Goal: Task Accomplishment & Management: Complete application form

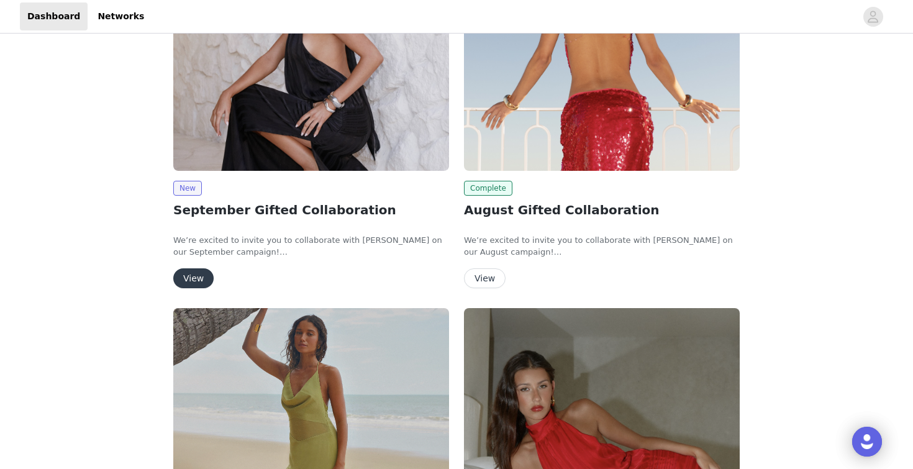
scroll to position [52, 0]
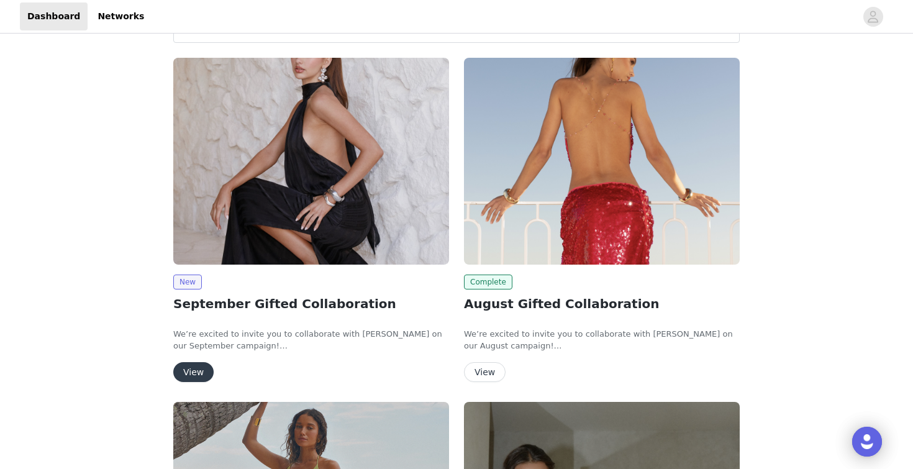
click at [202, 369] on button "View" at bounding box center [193, 372] width 40 height 20
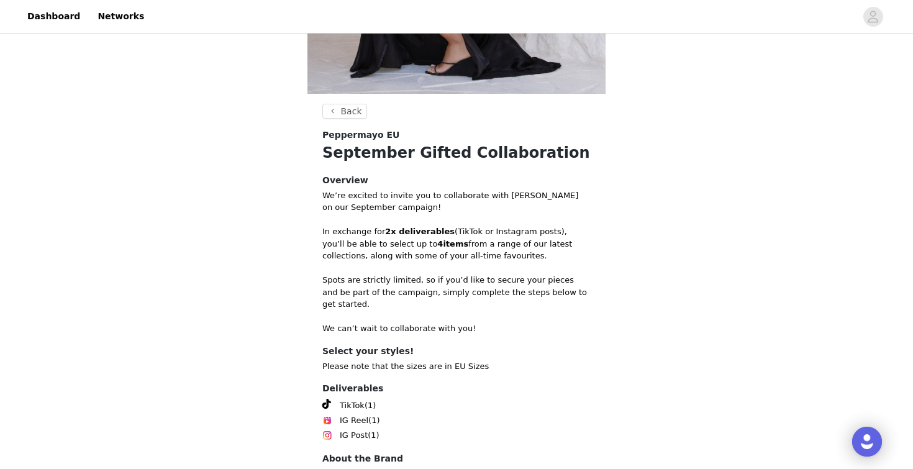
scroll to position [349, 0]
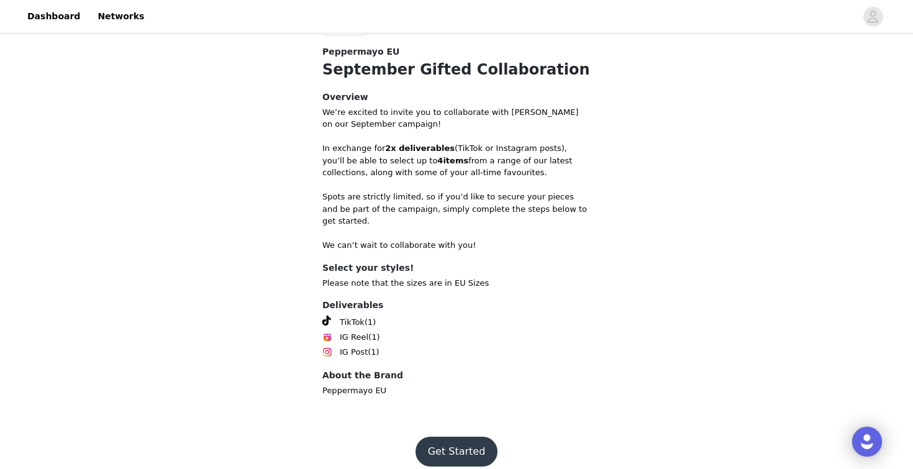
click at [452, 436] on button "Get Started" at bounding box center [456, 451] width 83 height 30
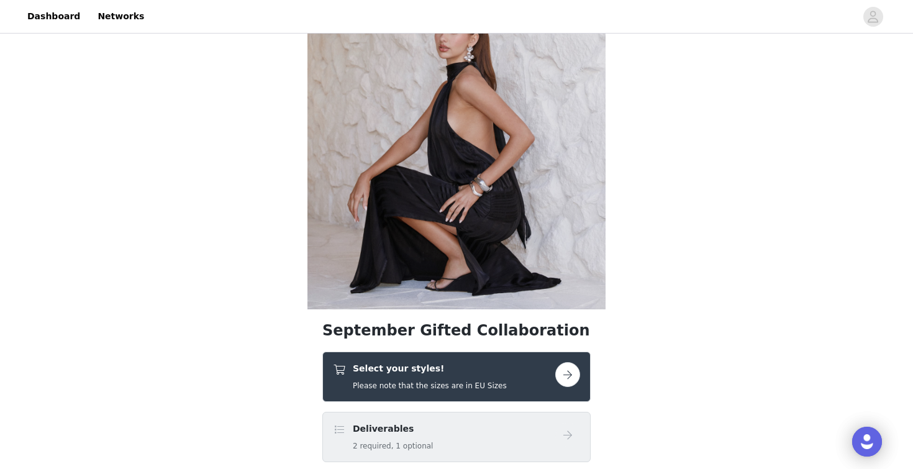
scroll to position [51, 0]
click at [574, 371] on button "button" at bounding box center [567, 373] width 25 height 25
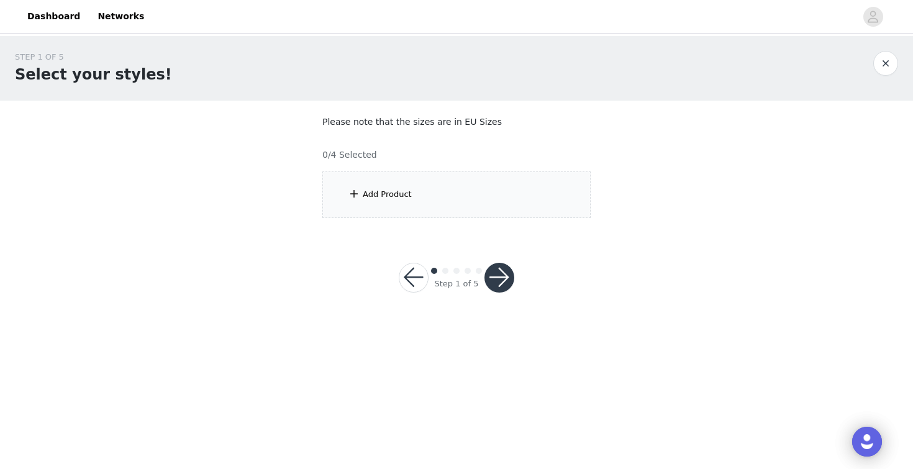
click at [471, 181] on div "Add Product" at bounding box center [456, 194] width 268 height 47
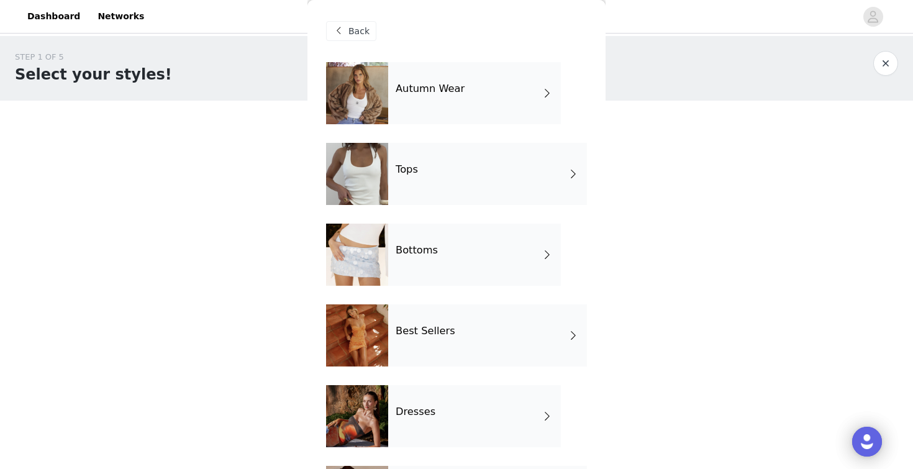
click at [450, 96] on div "Autumn Wear" at bounding box center [474, 93] width 173 height 62
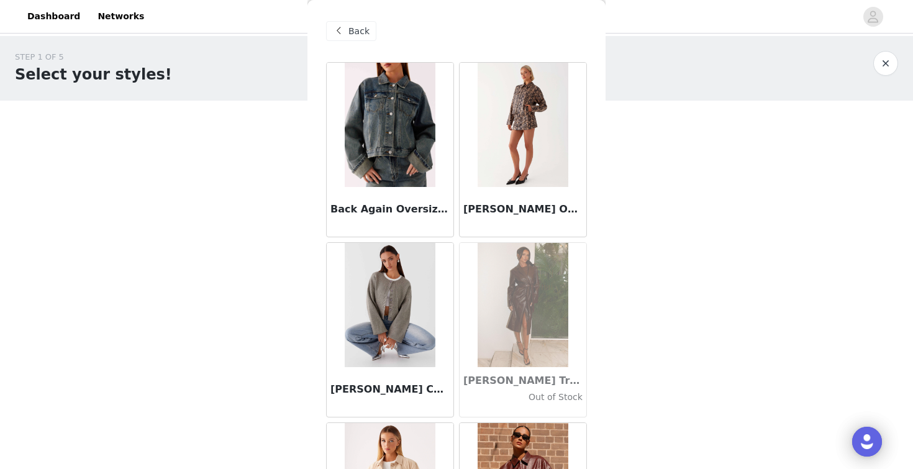
click at [626, 235] on div "STEP 1 OF 5 Select your styles! Please note that the sizes are in EU Sizes 0/4 …" at bounding box center [456, 179] width 913 height 286
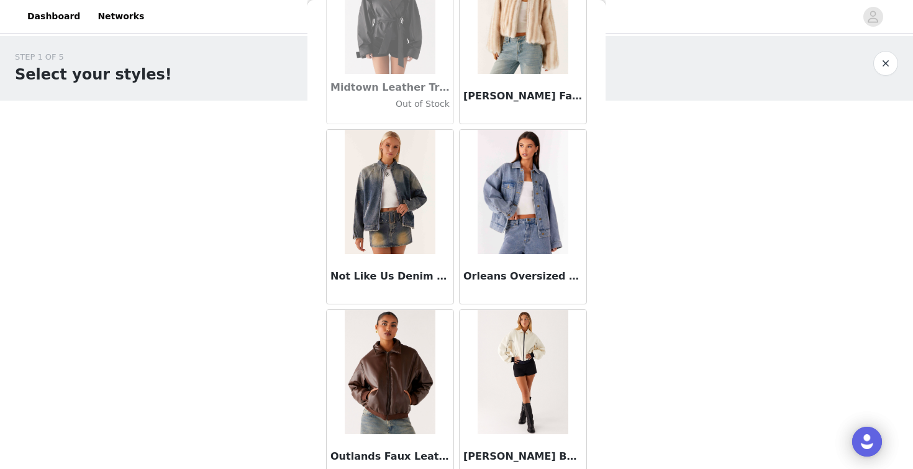
scroll to position [1431, 0]
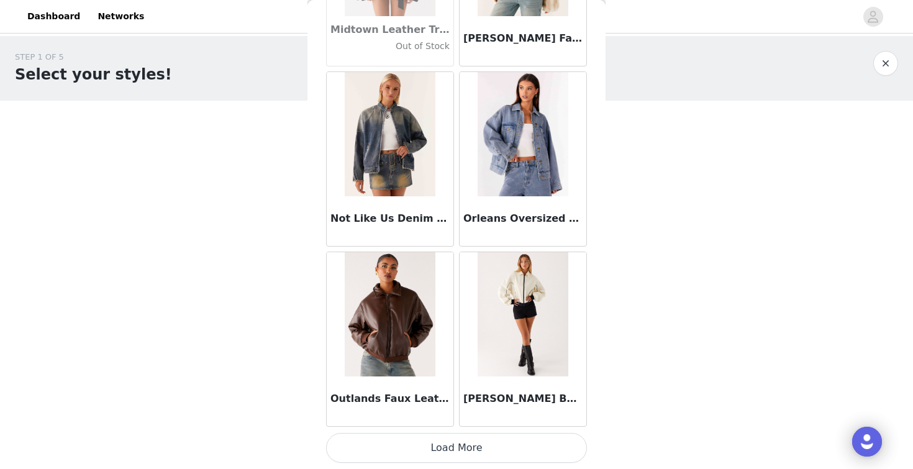
click at [482, 446] on button "Load More" at bounding box center [456, 448] width 261 height 30
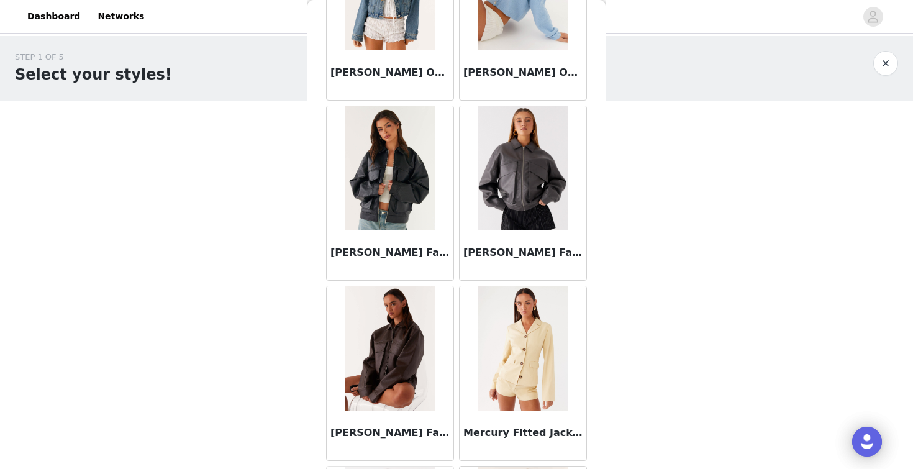
scroll to position [571, 0]
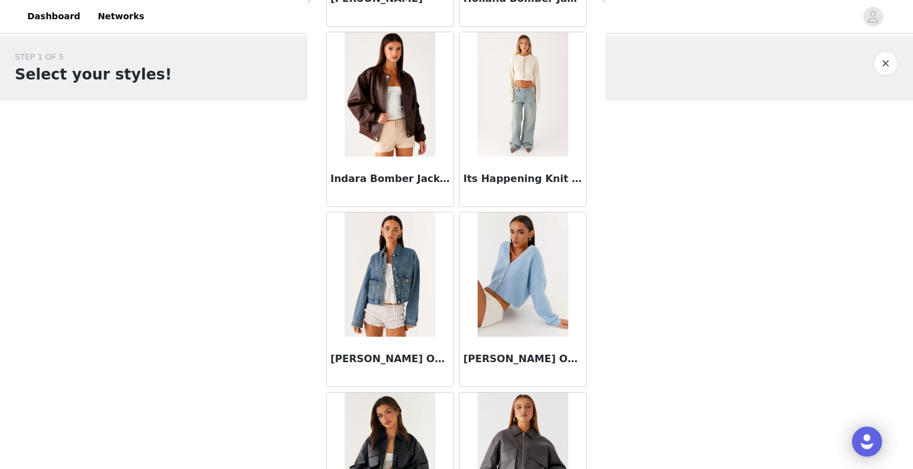
click at [891, 67] on button "button" at bounding box center [885, 63] width 25 height 25
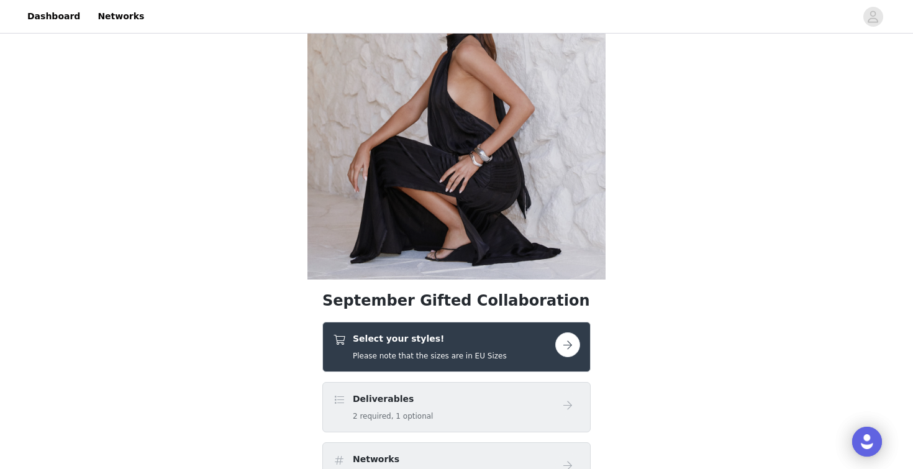
scroll to position [84, 0]
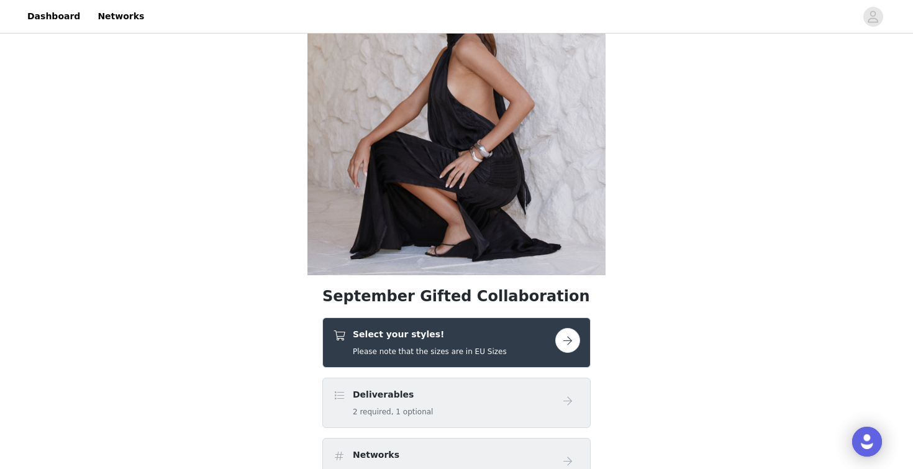
click at [390, 354] on h5 "Please note that the sizes are in EU Sizes" at bounding box center [430, 351] width 154 height 11
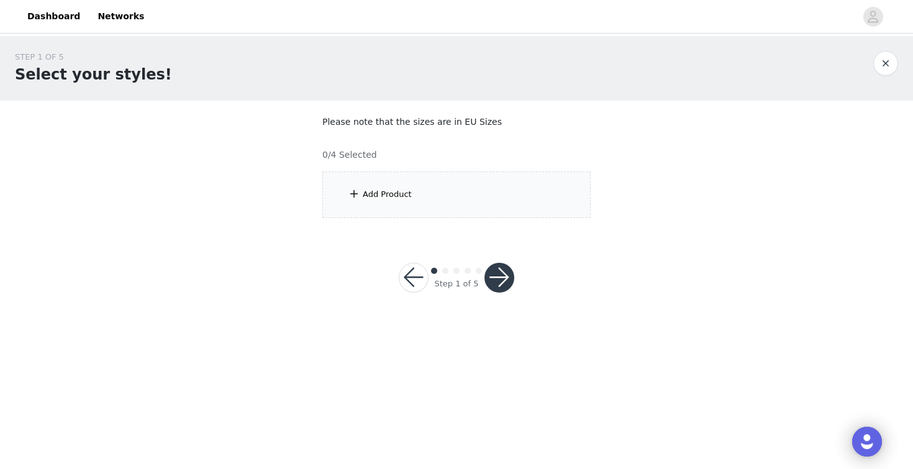
click at [428, 200] on div "Add Product" at bounding box center [456, 194] width 268 height 47
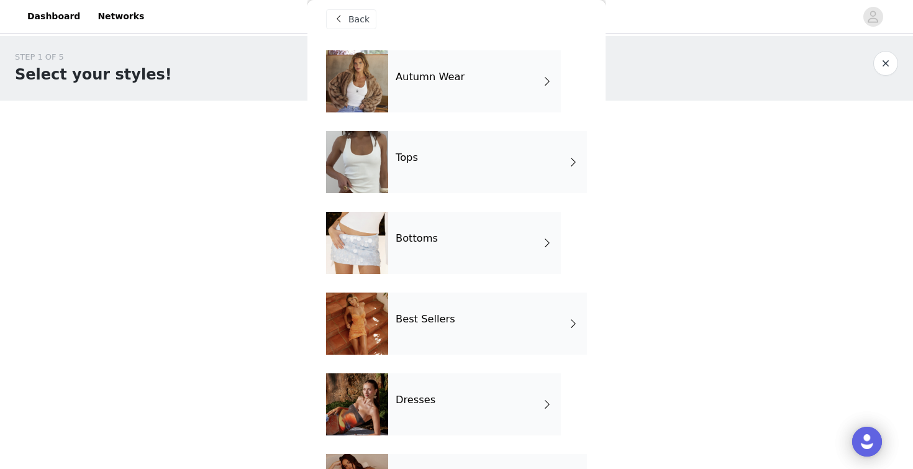
scroll to position [11, 0]
click at [422, 320] on h4 "Best Sellers" at bounding box center [425, 319] width 60 height 11
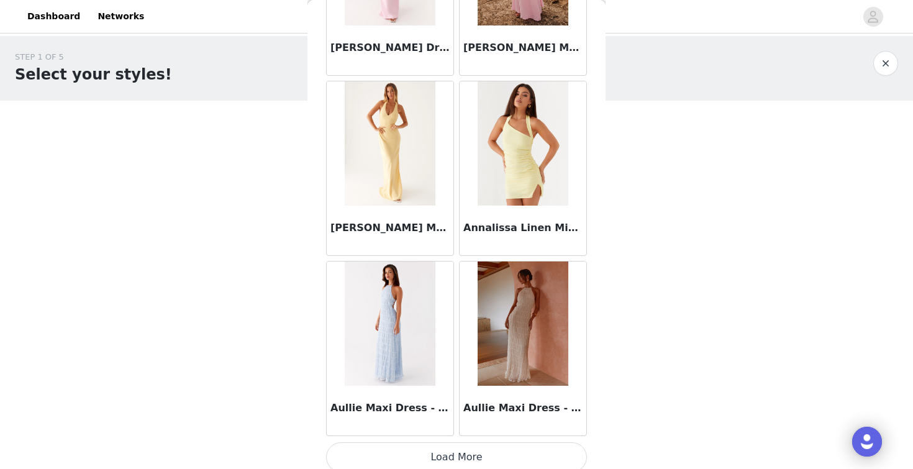
scroll to position [1431, 0]
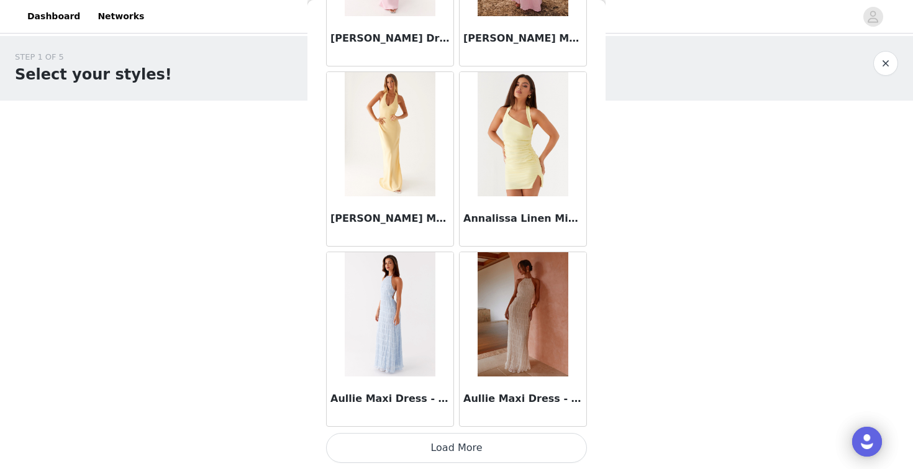
click at [435, 439] on button "Load More" at bounding box center [456, 448] width 261 height 30
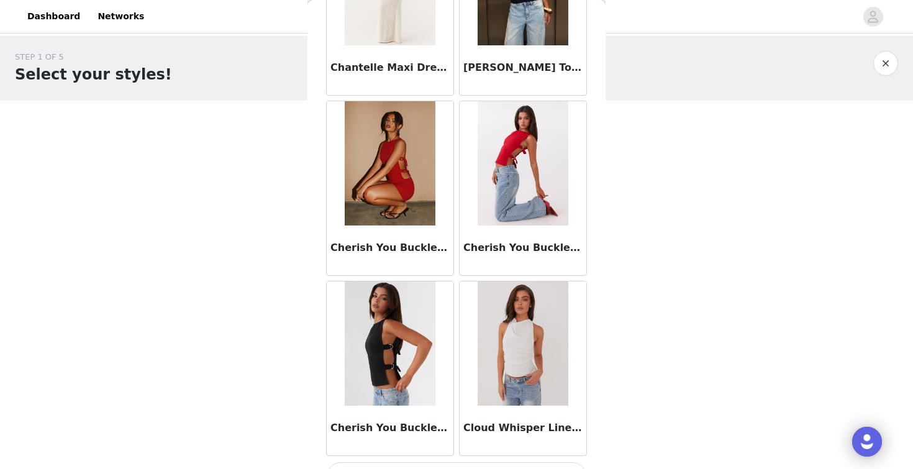
scroll to position [3207, 0]
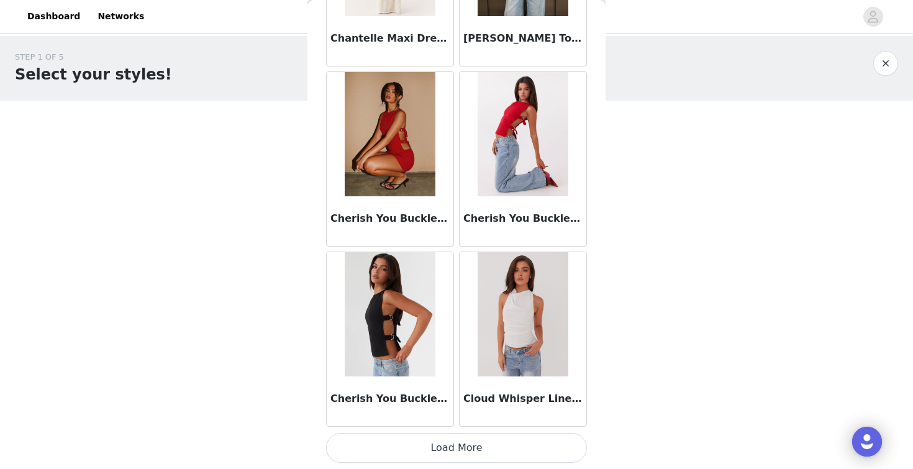
click at [438, 443] on button "Load More" at bounding box center [456, 448] width 261 height 30
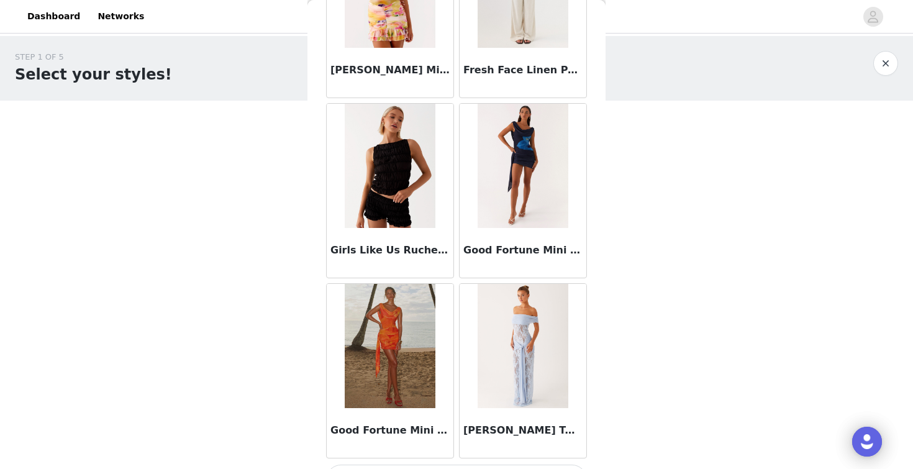
scroll to position [5032, 0]
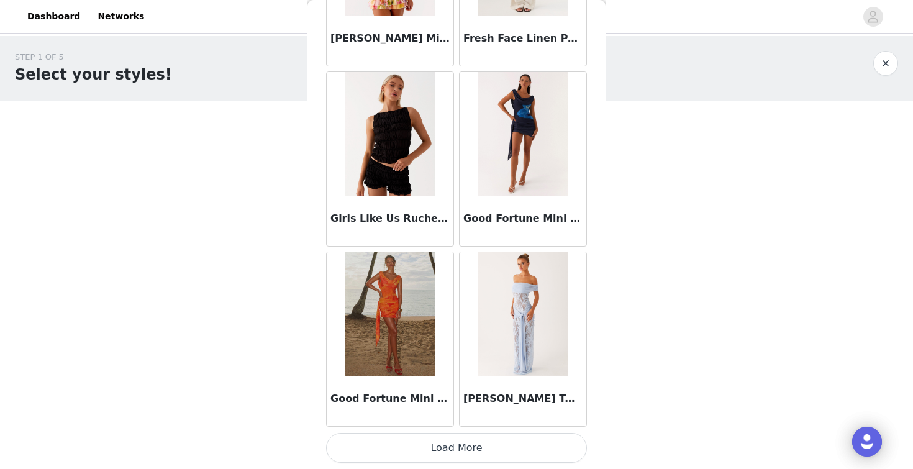
click at [448, 446] on button "Load More" at bounding box center [456, 448] width 261 height 30
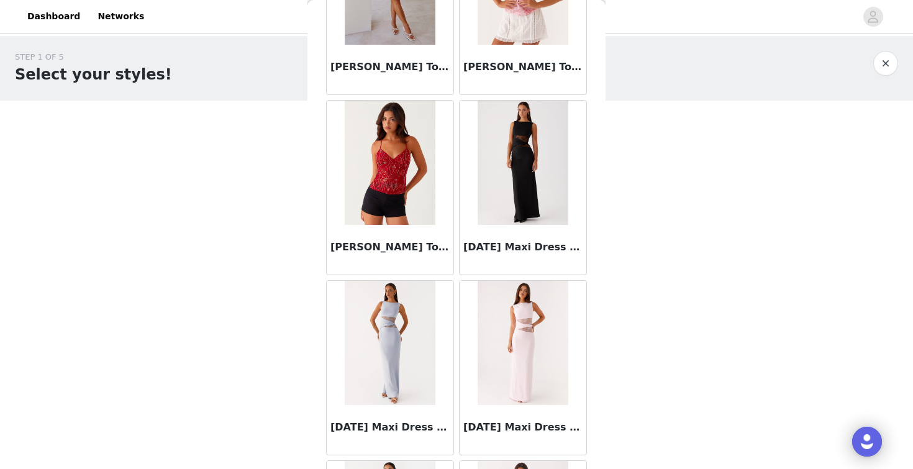
scroll to position [6832, 0]
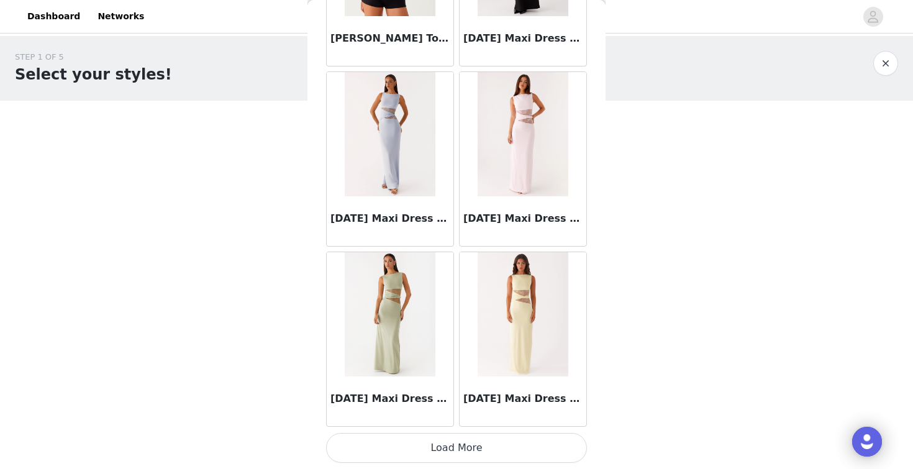
click at [398, 448] on button "Load More" at bounding box center [456, 448] width 261 height 30
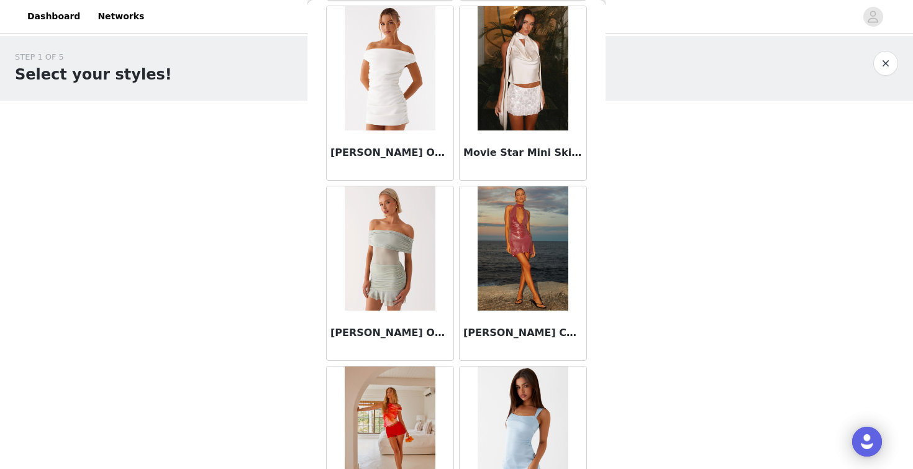
scroll to position [8632, 0]
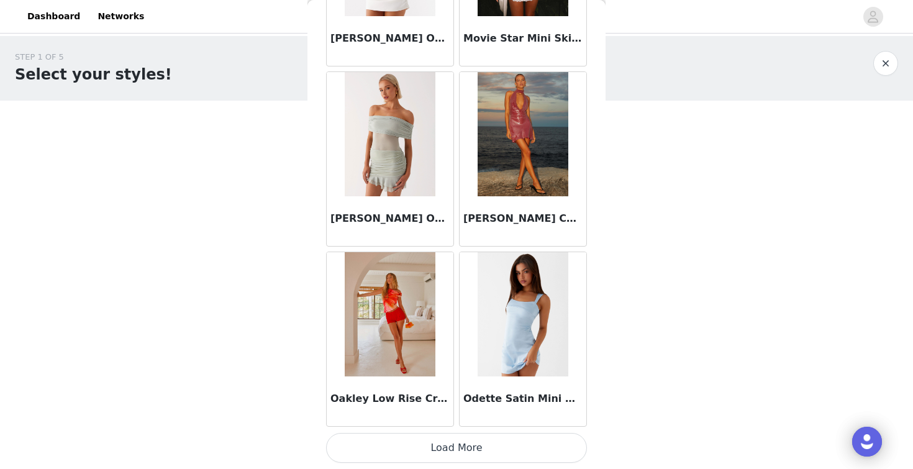
click at [398, 448] on button "Load More" at bounding box center [456, 448] width 261 height 30
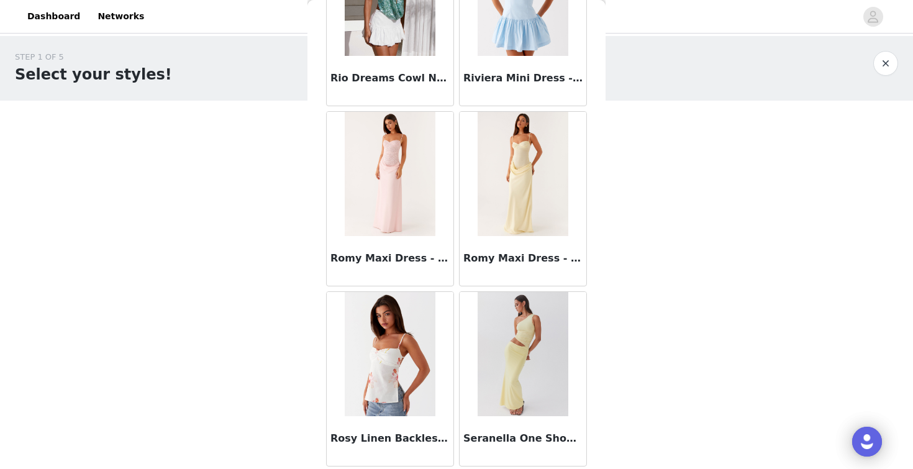
scroll to position [10433, 0]
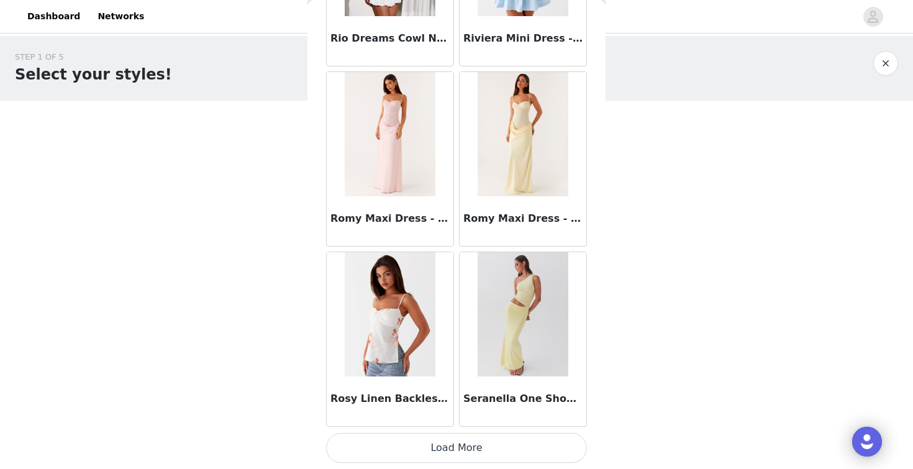
click at [423, 456] on button "Load More" at bounding box center [456, 448] width 261 height 30
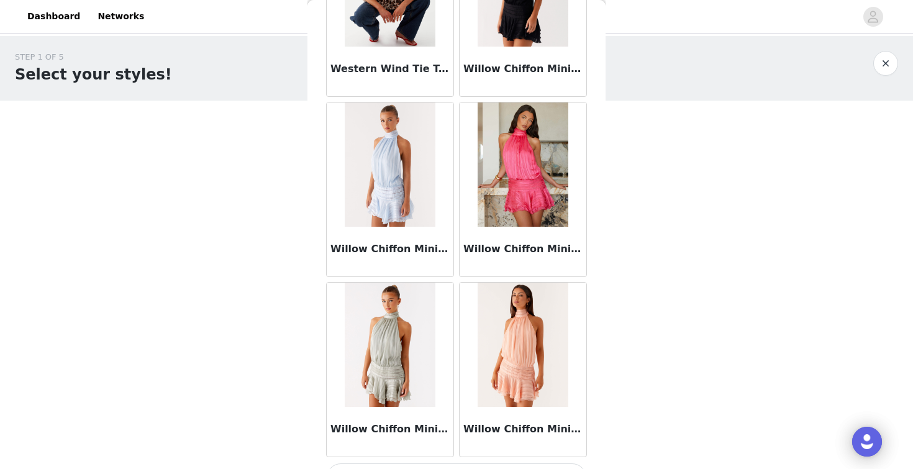
scroll to position [12233, 0]
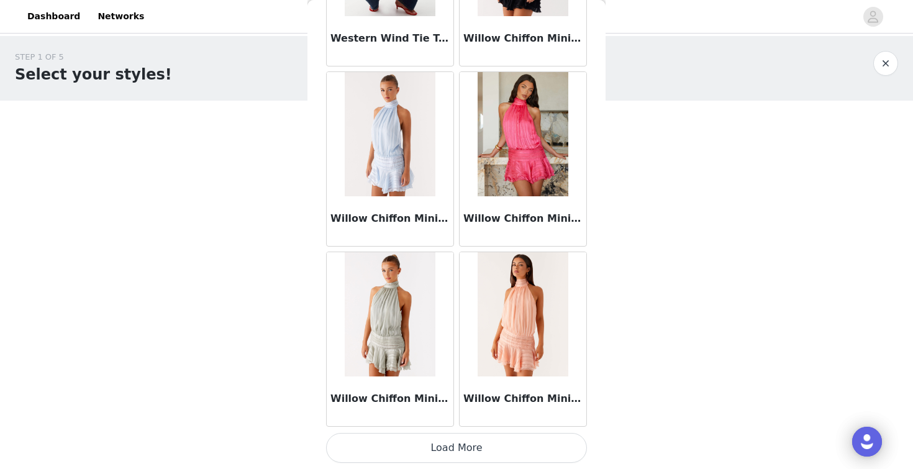
click at [433, 458] on button "Load More" at bounding box center [456, 448] width 261 height 30
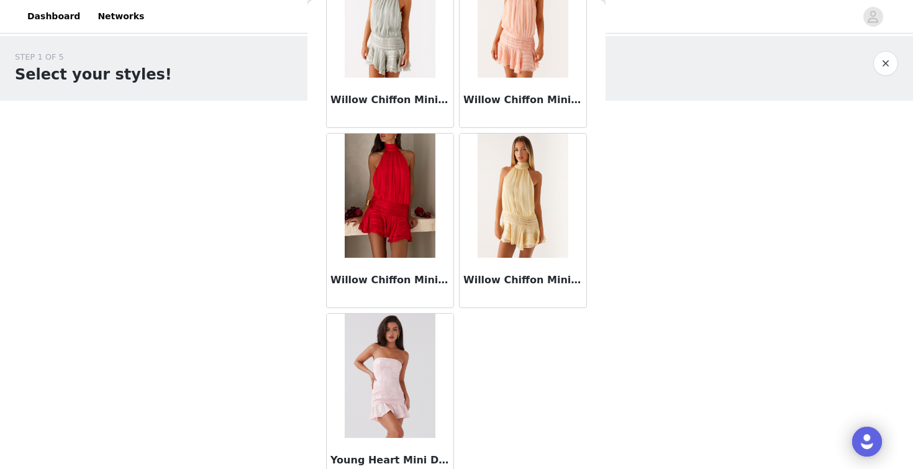
scroll to position [12534, 0]
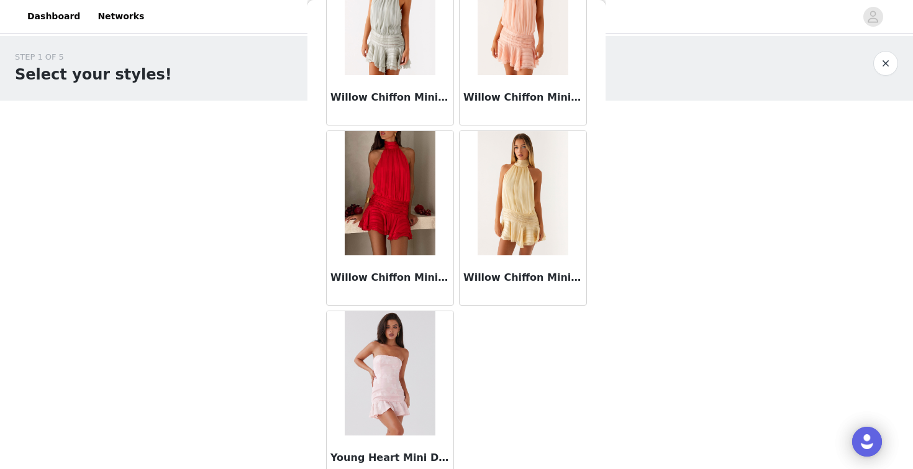
click at [503, 225] on img at bounding box center [522, 193] width 90 height 124
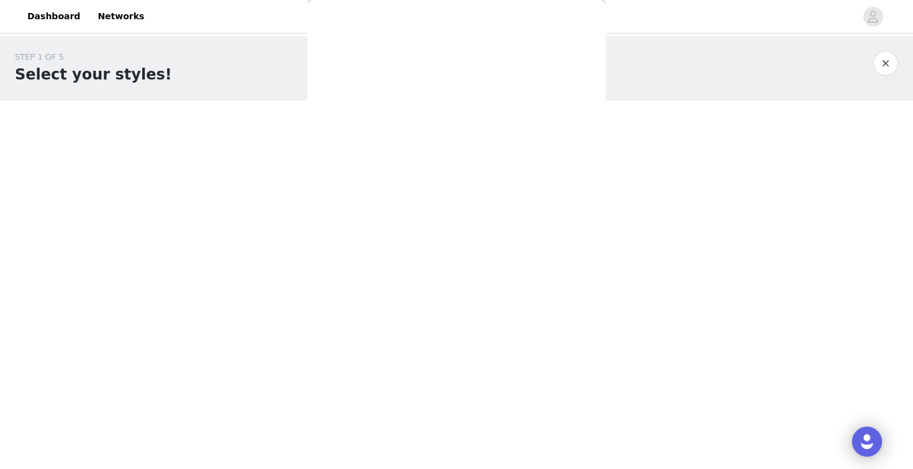
scroll to position [0, 0]
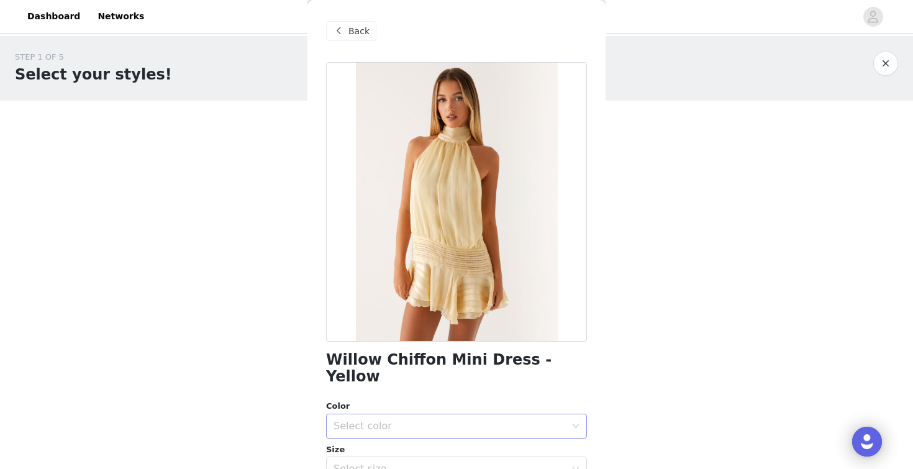
click at [453, 415] on div "Select color" at bounding box center [452, 426] width 238 height 24
click at [435, 437] on li "Yellow" at bounding box center [456, 436] width 261 height 20
click at [431, 463] on div "Select size" at bounding box center [449, 469] width 232 height 12
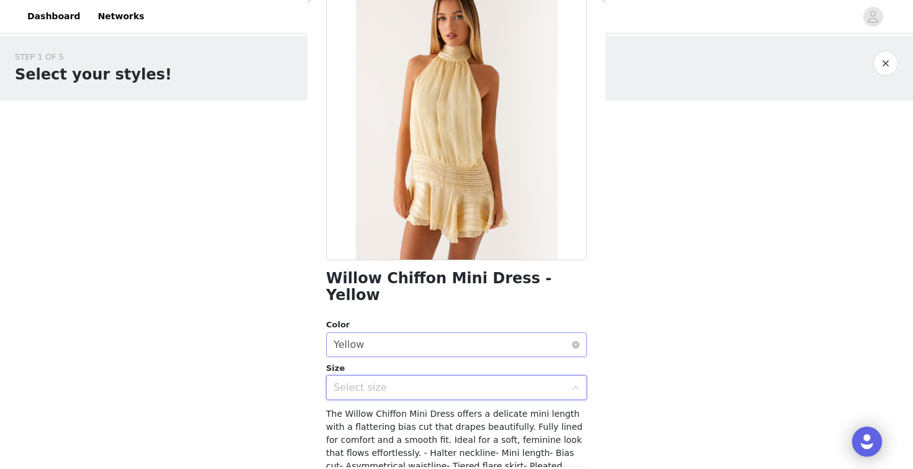
scroll to position [82, 0]
click at [426, 381] on div "Select size" at bounding box center [449, 387] width 232 height 12
click at [577, 385] on icon "icon: down" at bounding box center [575, 387] width 6 height 4
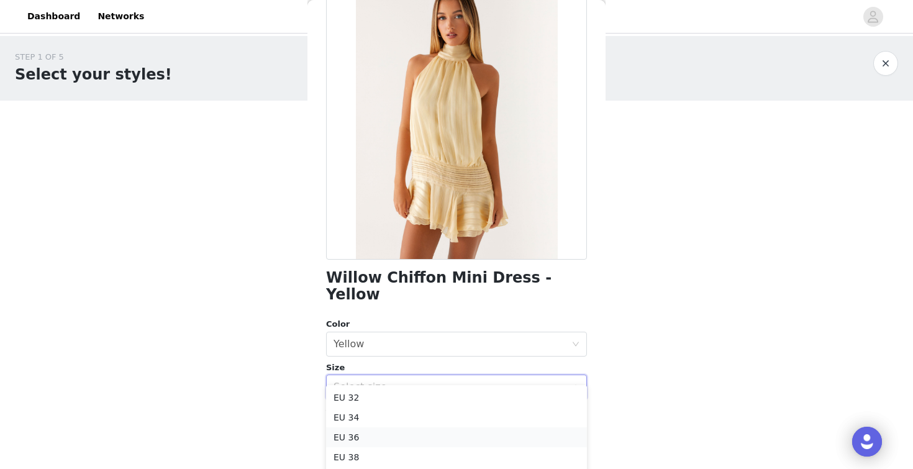
click at [462, 440] on li "EU 36" at bounding box center [456, 437] width 261 height 20
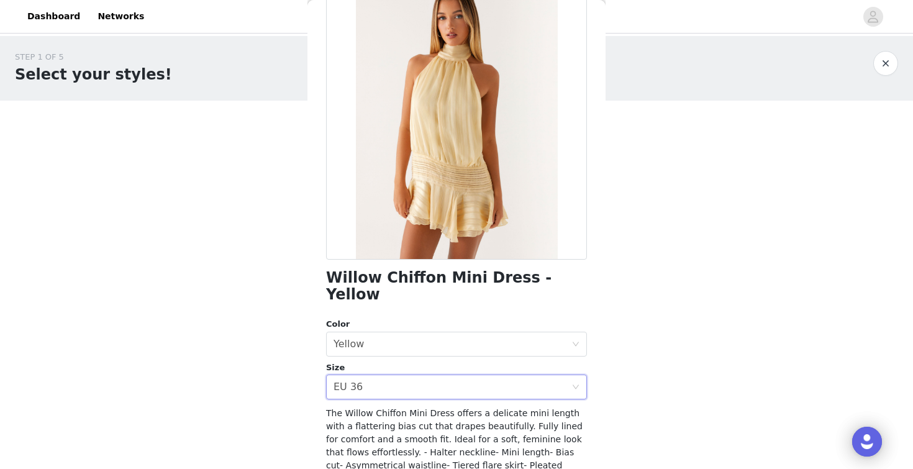
scroll to position [186, 0]
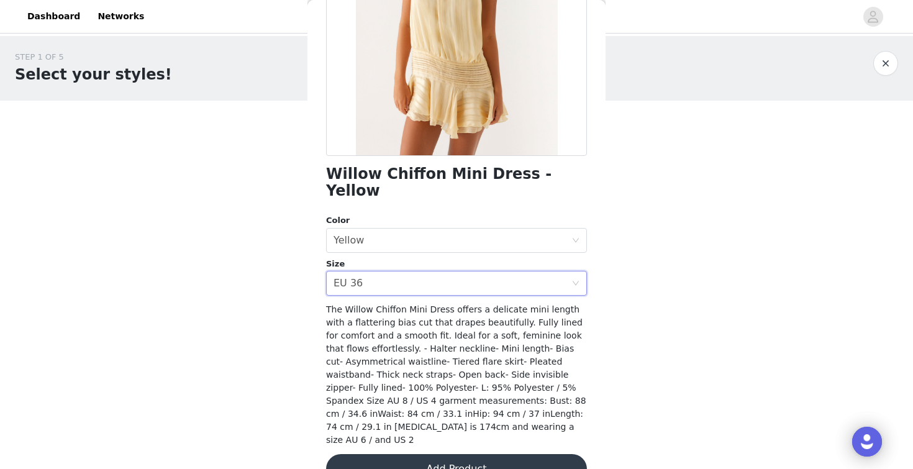
click at [462, 454] on button "Add Product" at bounding box center [456, 469] width 261 height 30
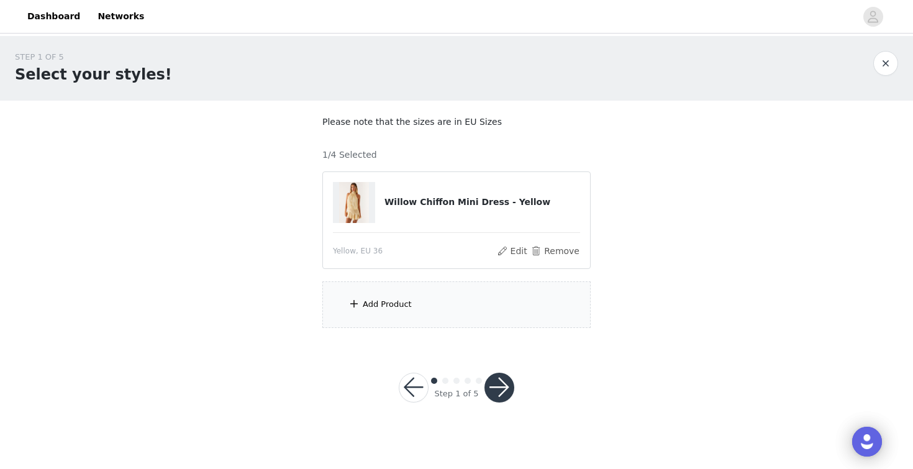
click at [440, 305] on div "Add Product" at bounding box center [456, 304] width 268 height 47
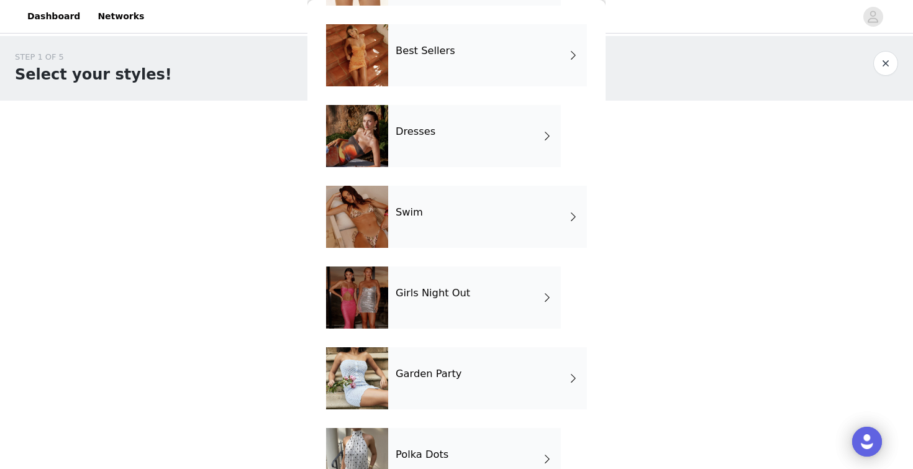
scroll to position [281, 0]
click at [436, 230] on div "Swim" at bounding box center [487, 216] width 199 height 62
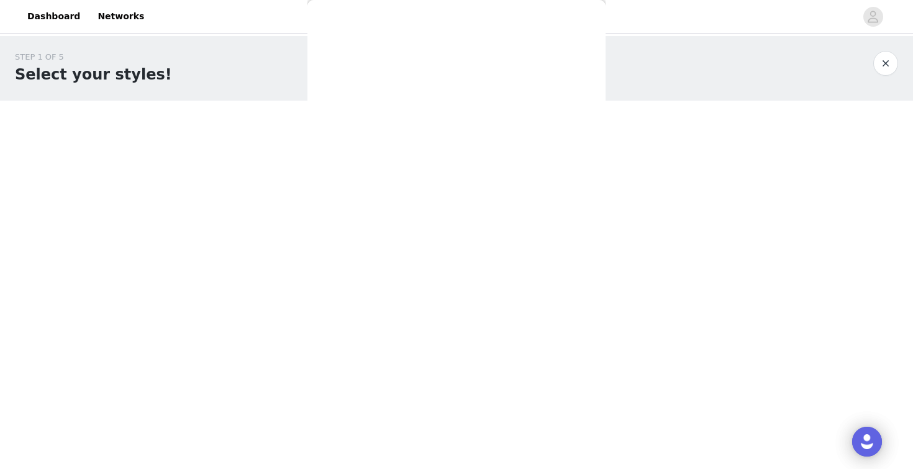
scroll to position [0, 0]
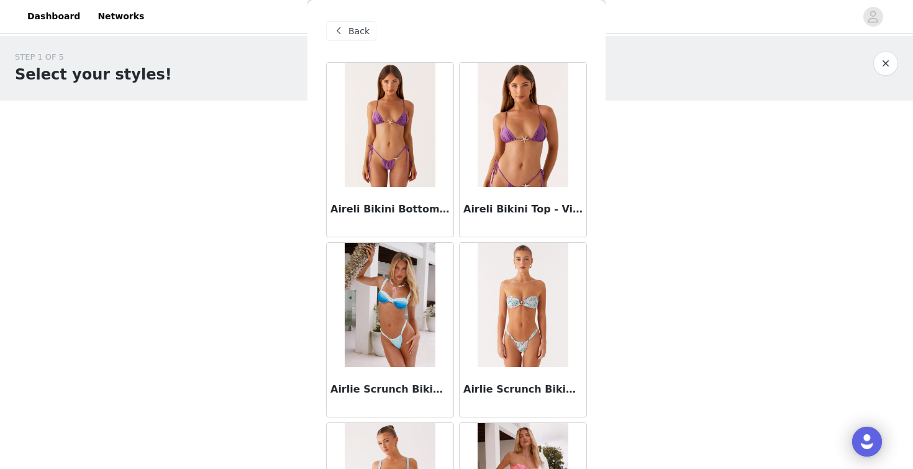
click at [885, 69] on button "button" at bounding box center [885, 63] width 25 height 25
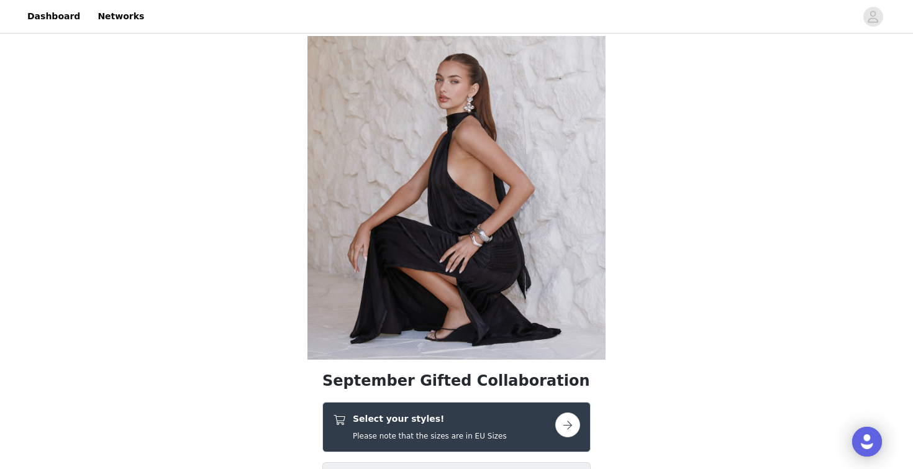
click at [419, 428] on div "Select your styles! Please note that the sizes are in EU Sizes" at bounding box center [430, 426] width 154 height 29
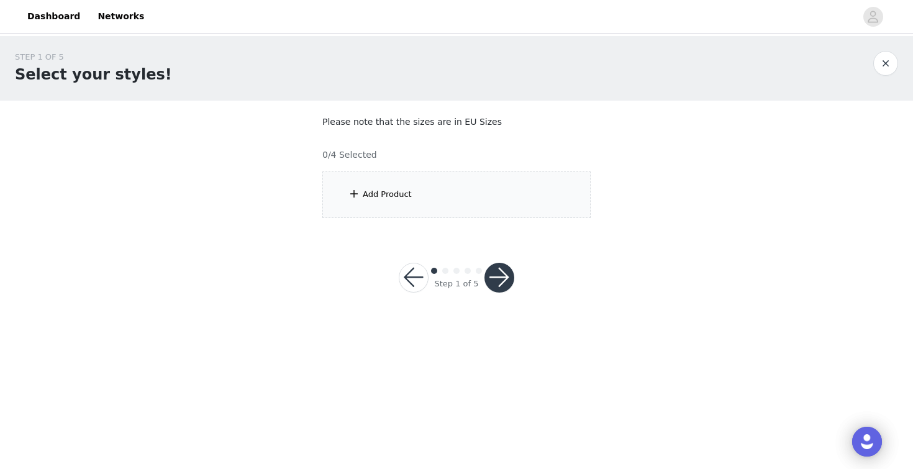
click at [426, 211] on div "Add Product" at bounding box center [456, 194] width 268 height 47
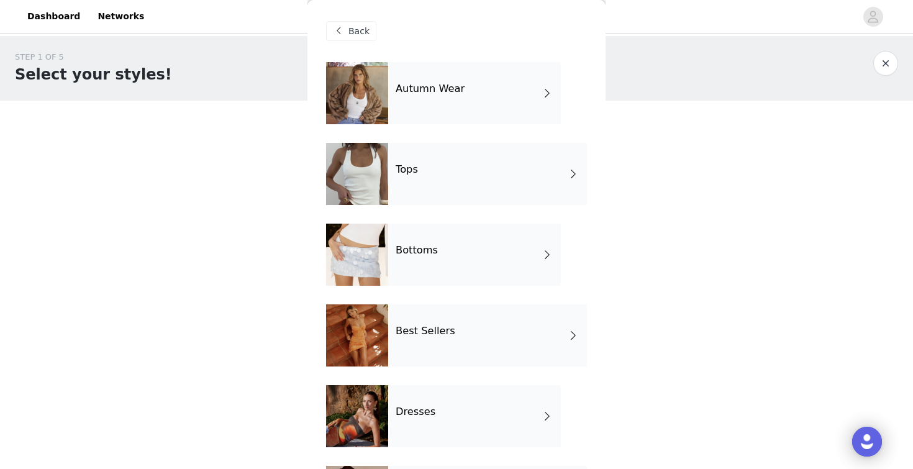
click at [428, 356] on div "Best Sellers" at bounding box center [487, 335] width 199 height 62
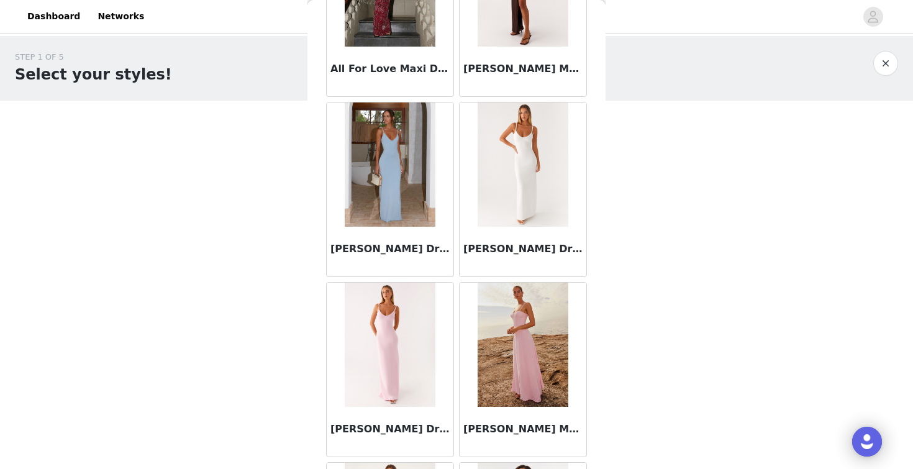
scroll to position [1431, 0]
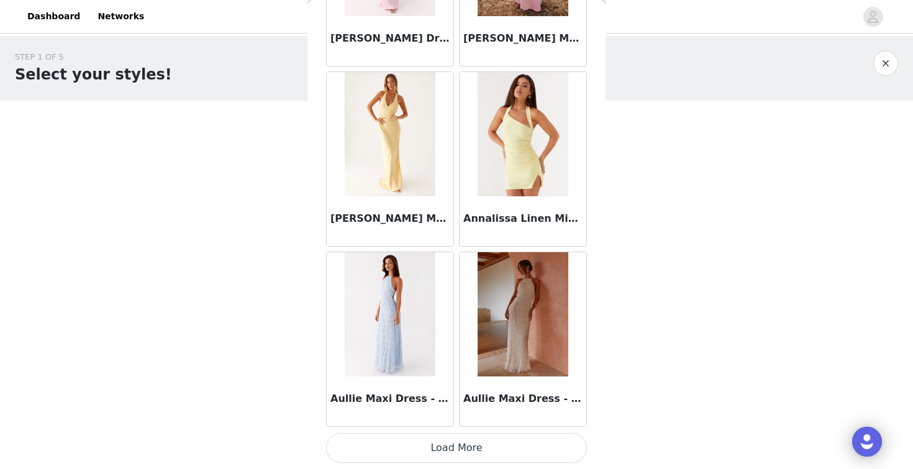
click at [418, 450] on button "Load More" at bounding box center [456, 448] width 261 height 30
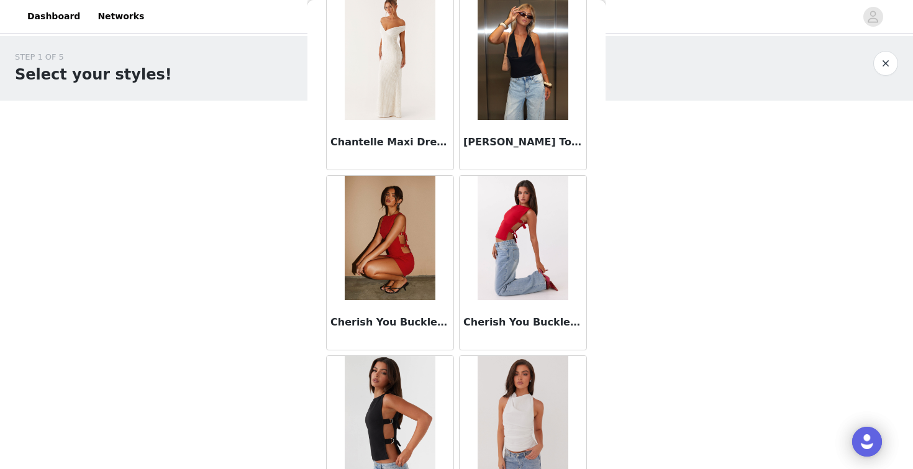
scroll to position [3231, 0]
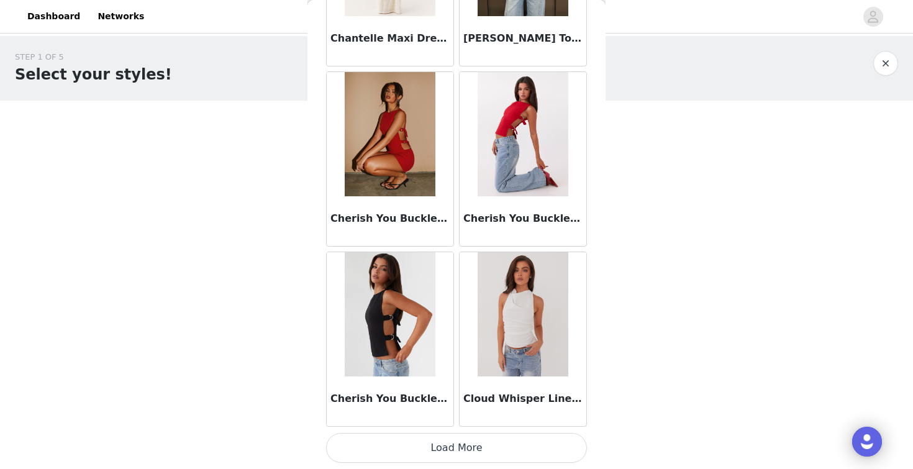
click at [428, 447] on button "Load More" at bounding box center [456, 448] width 261 height 30
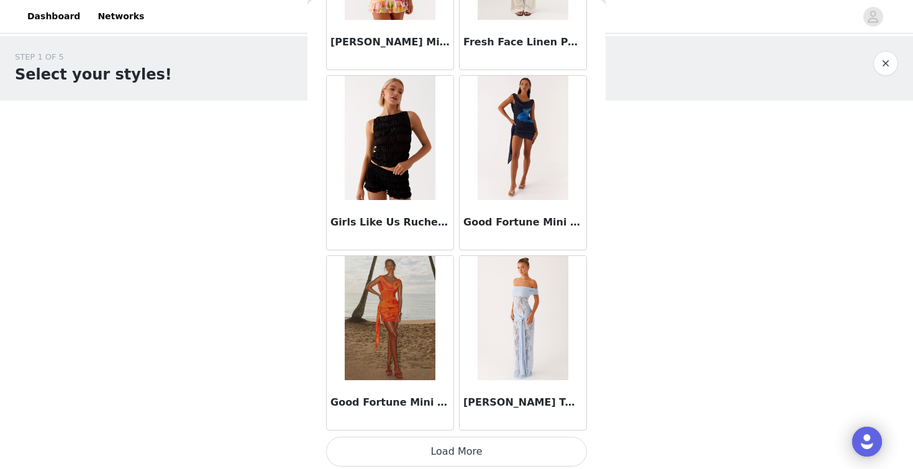
scroll to position [5032, 0]
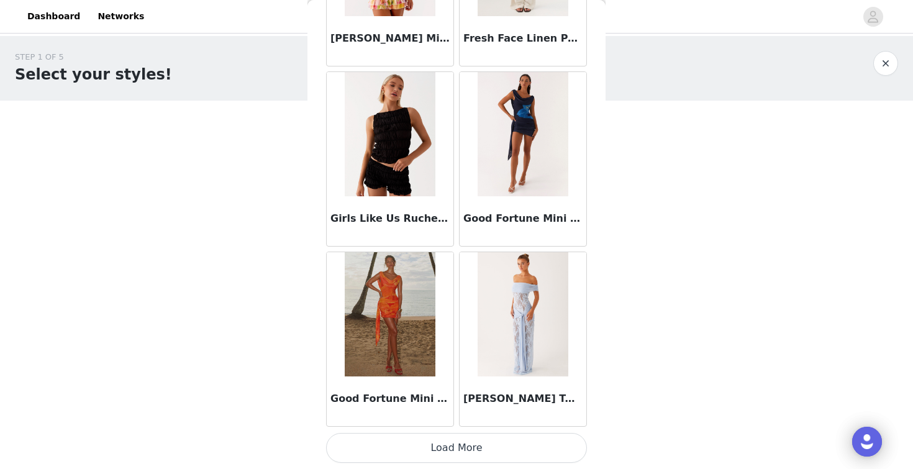
click at [451, 456] on button "Load More" at bounding box center [456, 448] width 261 height 30
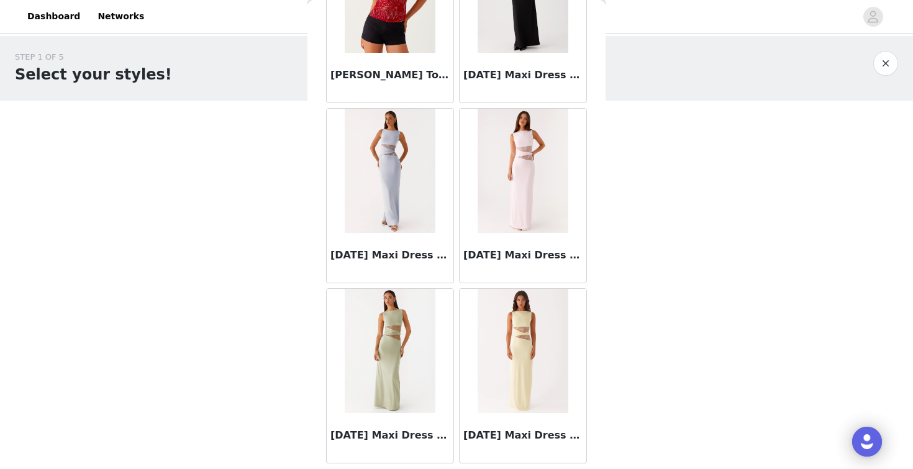
scroll to position [6832, 0]
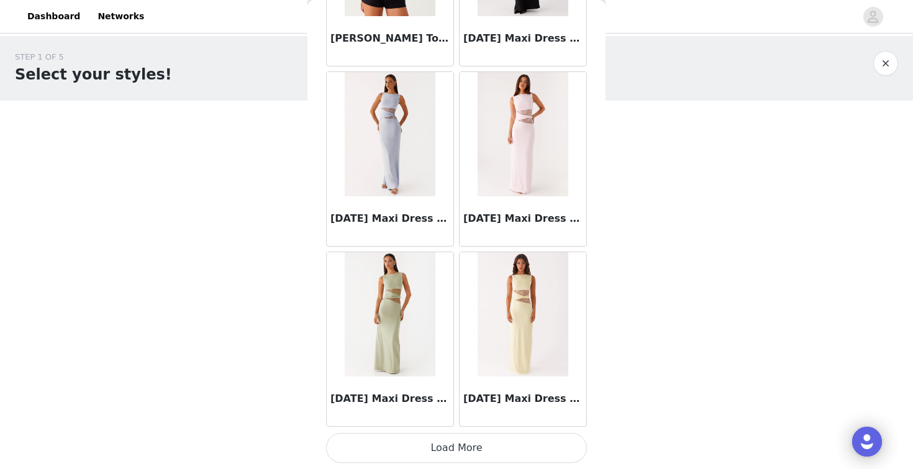
click at [482, 436] on button "Load More" at bounding box center [456, 448] width 261 height 30
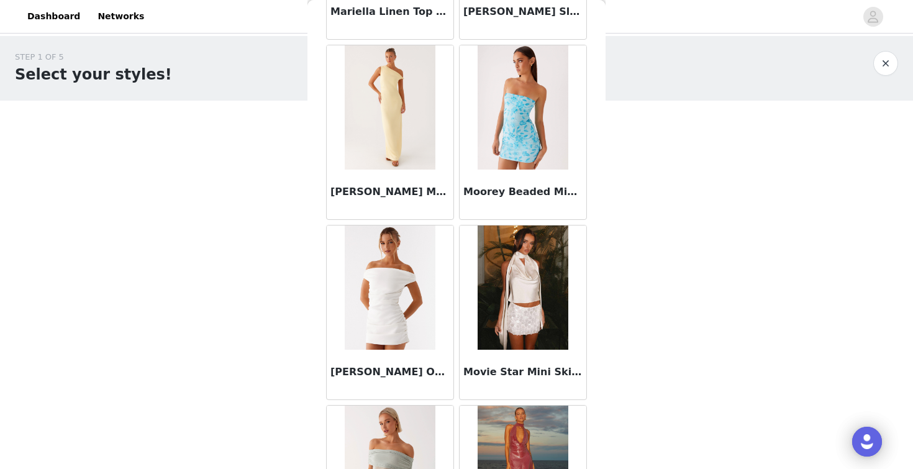
scroll to position [8632, 0]
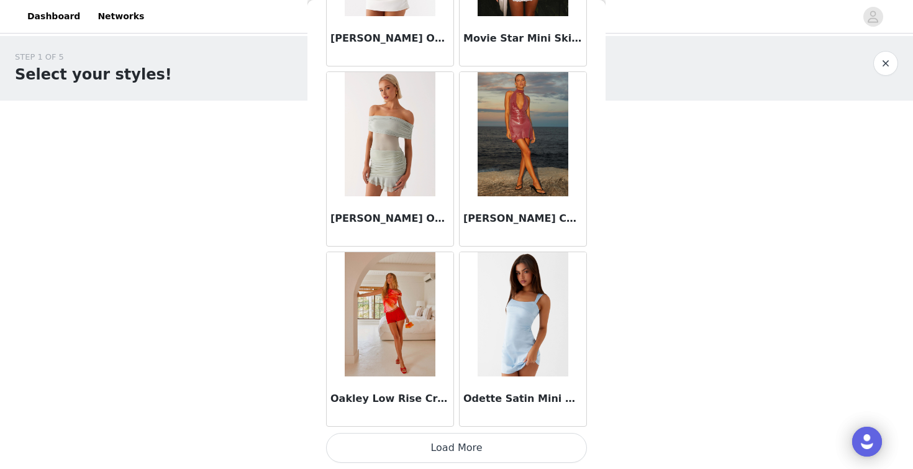
click at [481, 443] on button "Load More" at bounding box center [456, 448] width 261 height 30
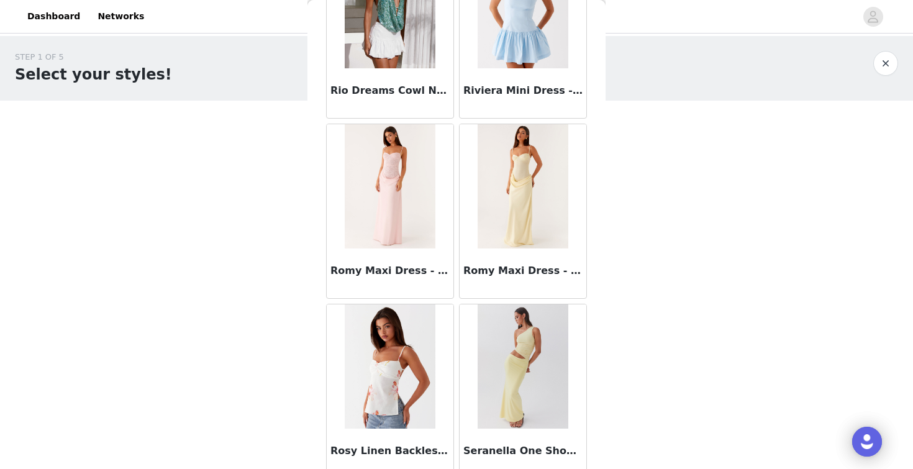
scroll to position [10433, 0]
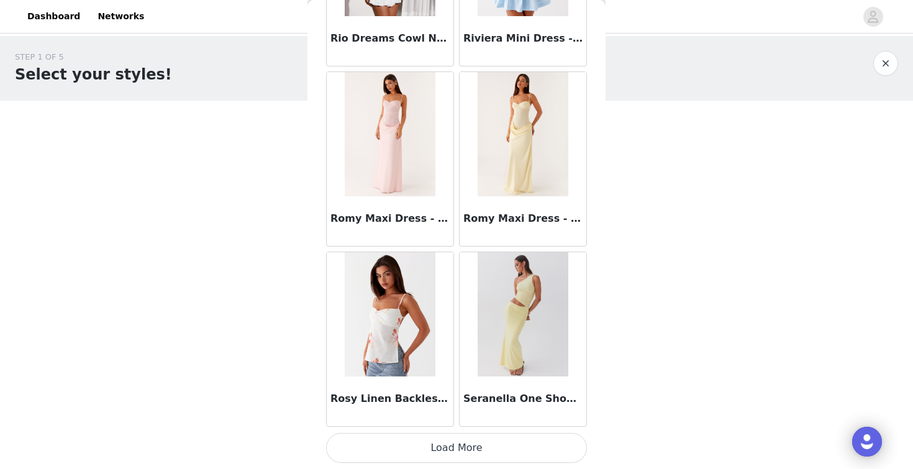
click at [465, 443] on button "Load More" at bounding box center [456, 448] width 261 height 30
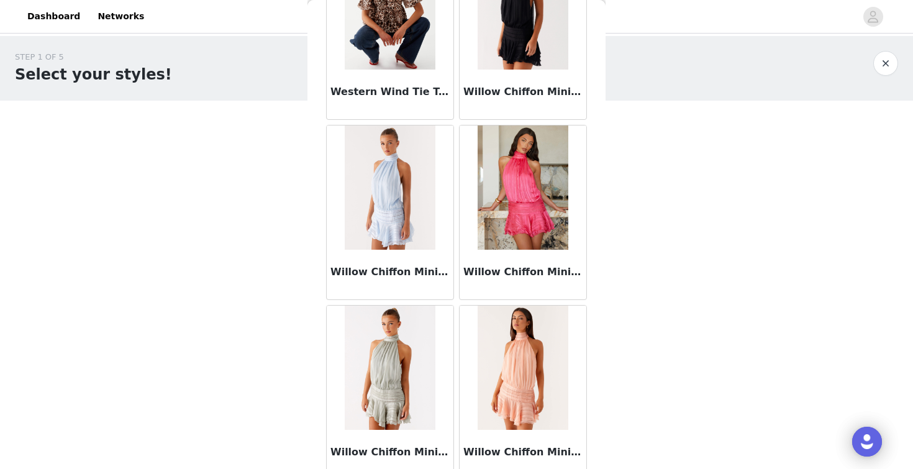
scroll to position [12233, 0]
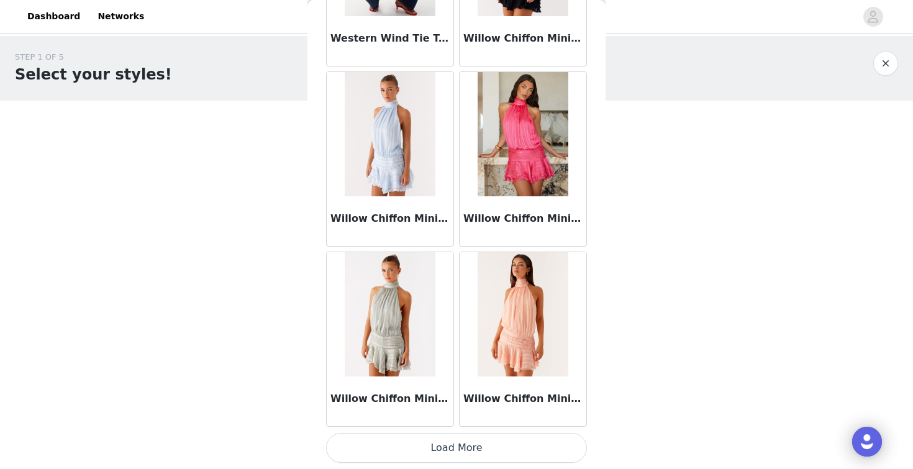
click at [485, 458] on button "Load More" at bounding box center [456, 448] width 261 height 30
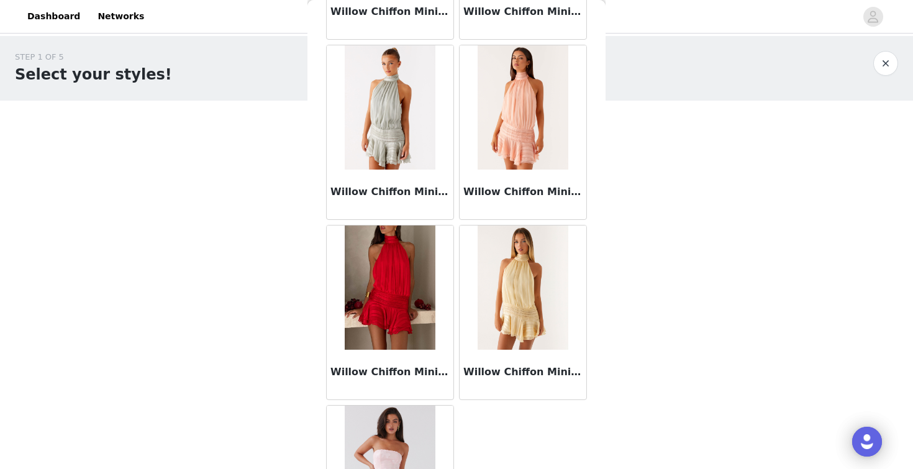
scroll to position [12553, 0]
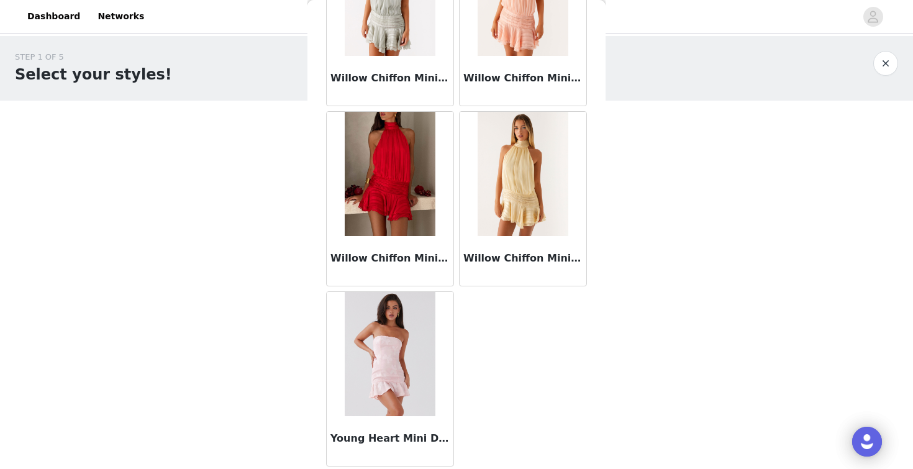
click at [530, 194] on img at bounding box center [522, 174] width 90 height 124
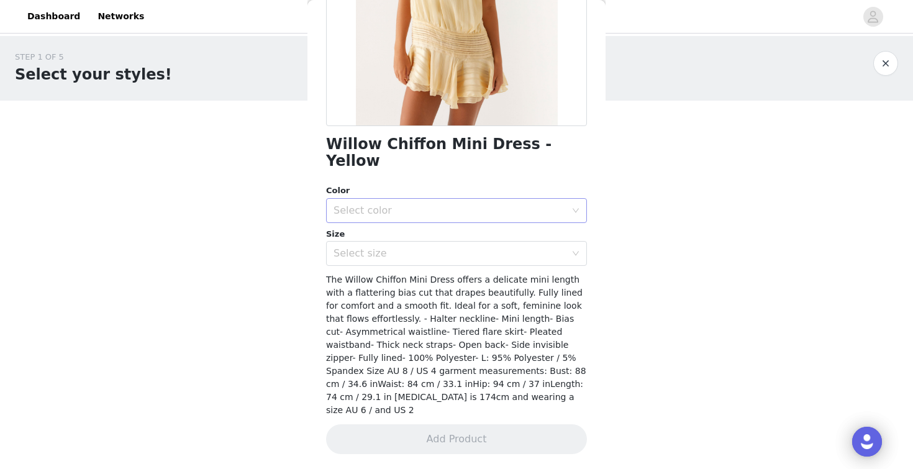
scroll to position [186, 0]
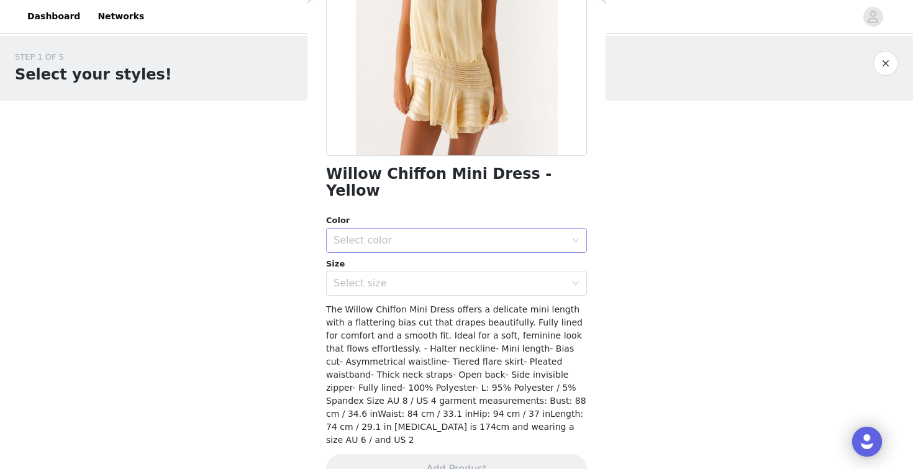
click at [471, 228] on div "Select color" at bounding box center [452, 240] width 238 height 24
click at [432, 252] on li "Yellow" at bounding box center [456, 251] width 261 height 20
click at [425, 277] on div "Select size" at bounding box center [449, 283] width 232 height 12
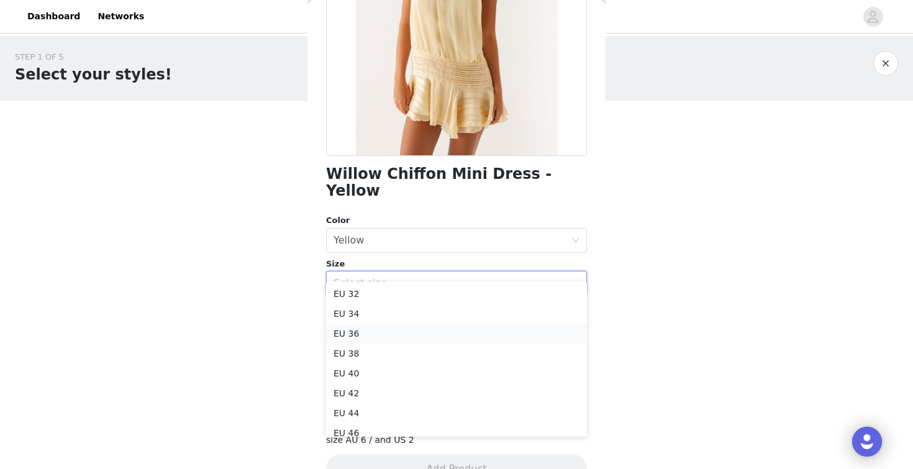
click at [400, 333] on li "EU 36" at bounding box center [456, 333] width 261 height 20
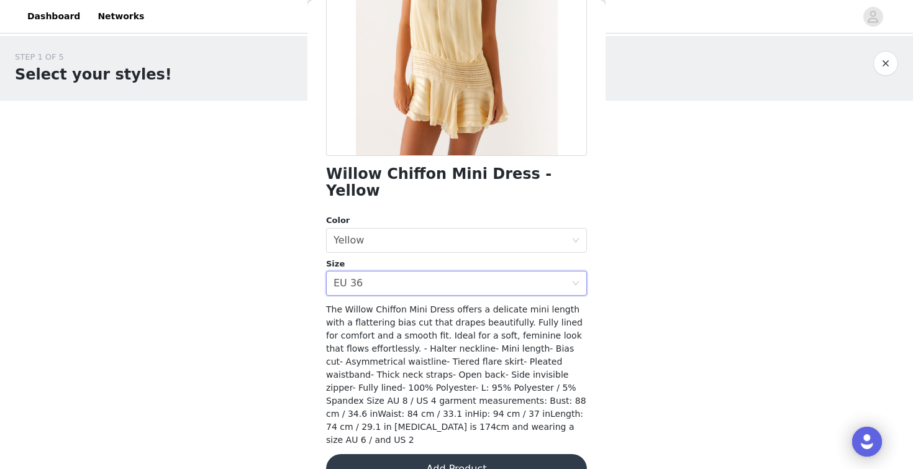
click at [408, 454] on button "Add Product" at bounding box center [456, 469] width 261 height 30
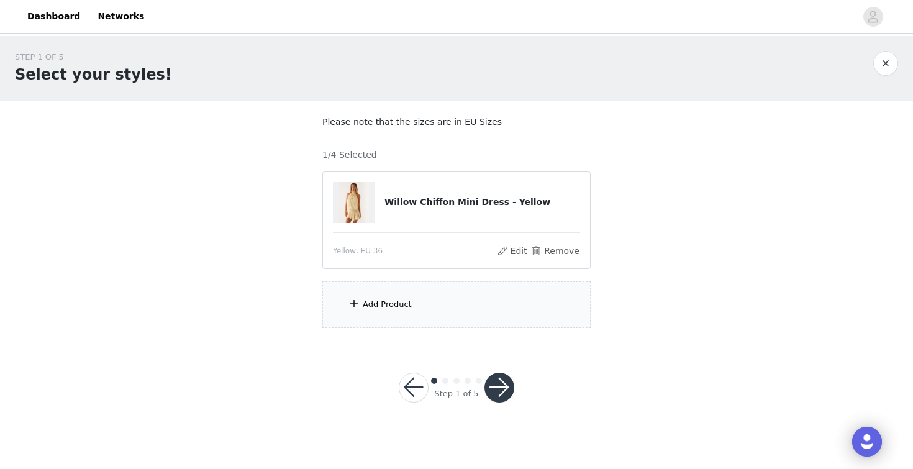
click at [423, 297] on div "Add Product" at bounding box center [456, 304] width 268 height 47
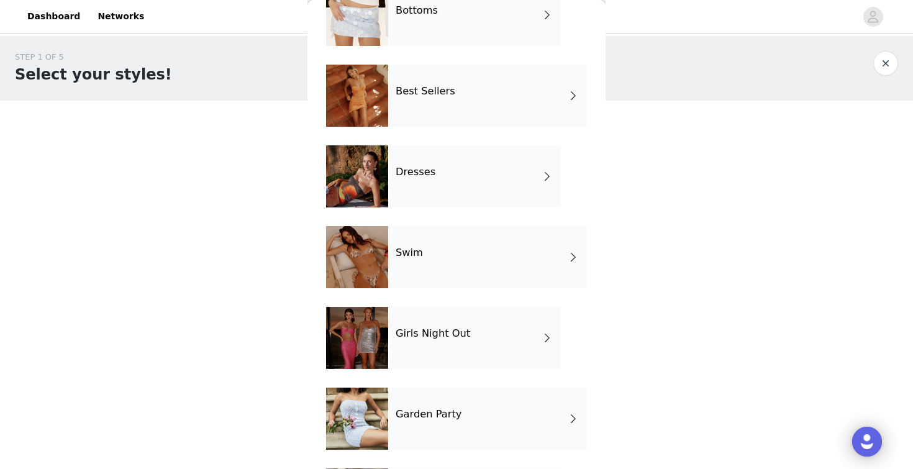
scroll to position [320, 0]
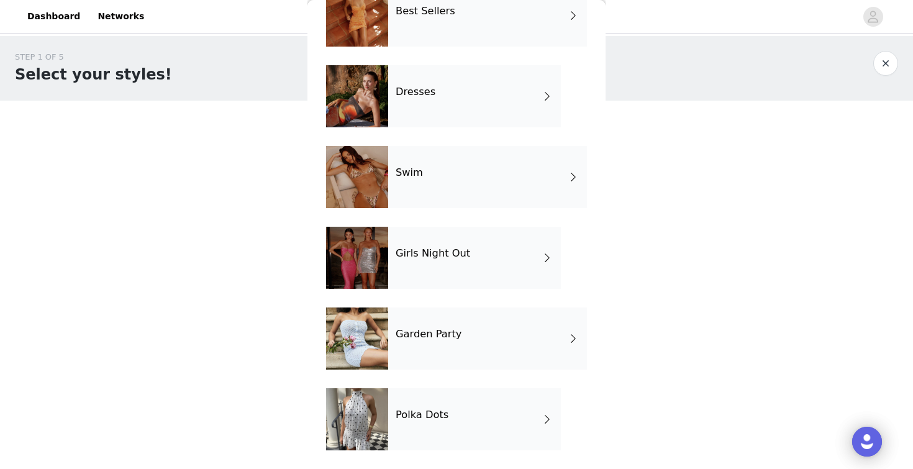
click at [441, 342] on div "Garden Party" at bounding box center [487, 338] width 199 height 62
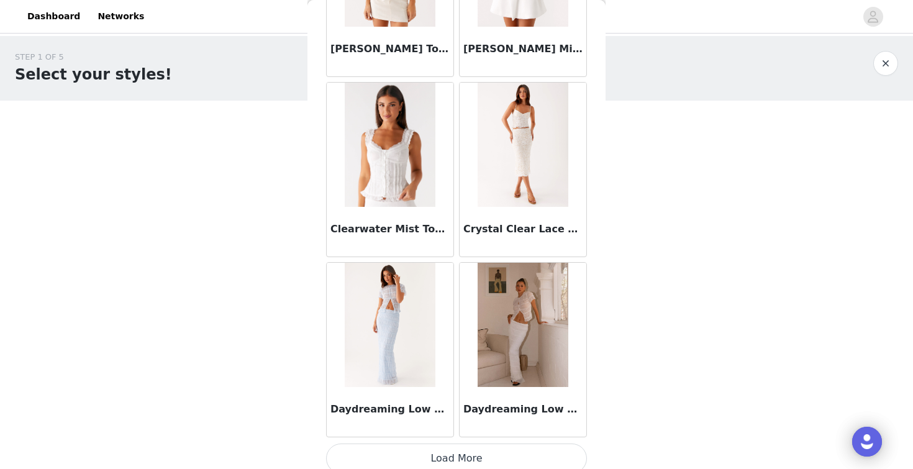
scroll to position [1431, 0]
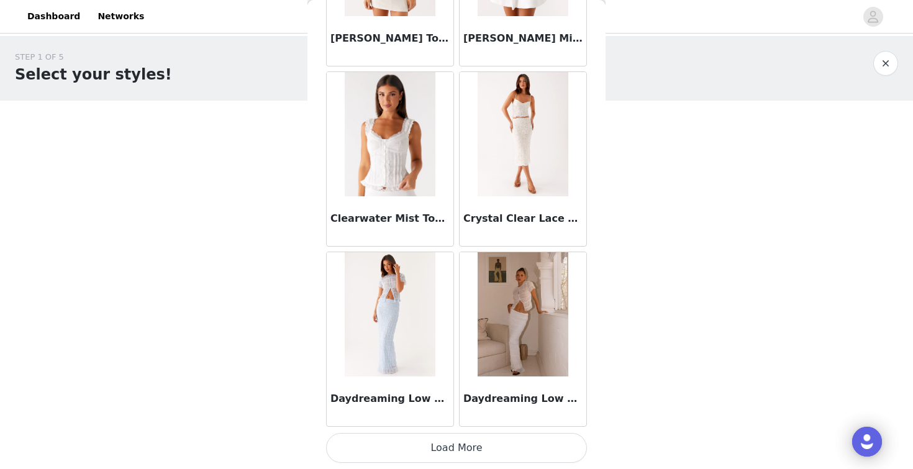
click at [423, 446] on button "Load More" at bounding box center [456, 448] width 261 height 30
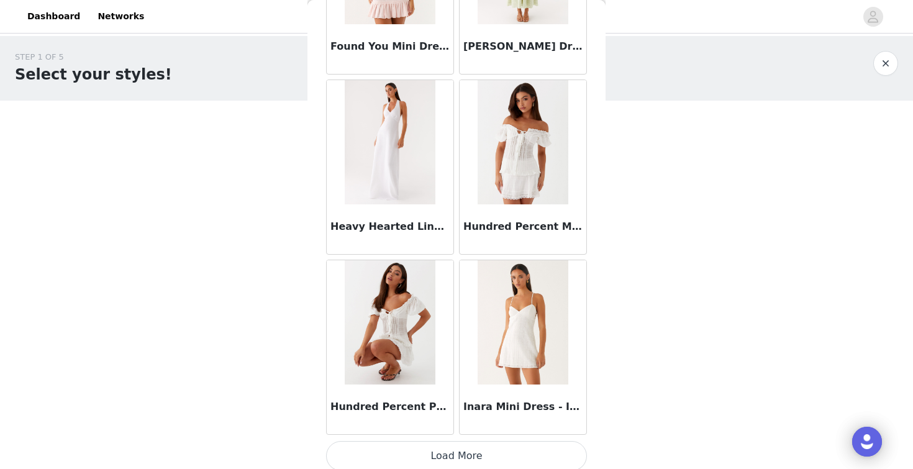
scroll to position [3231, 0]
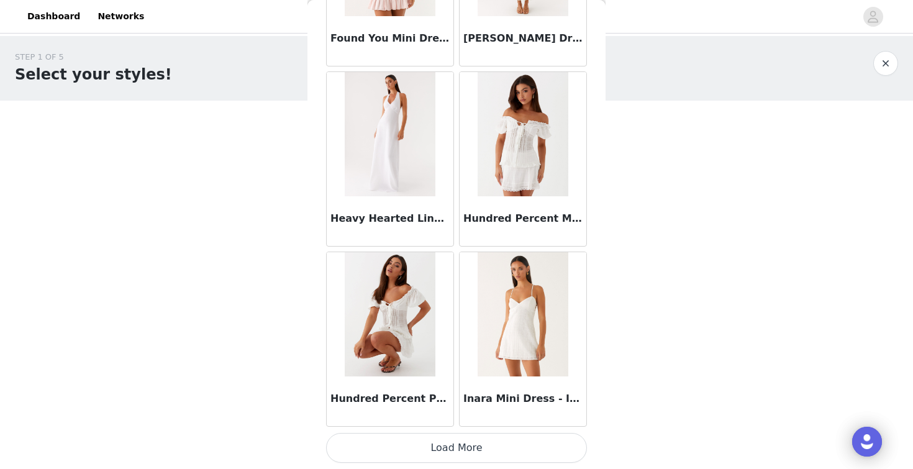
click at [449, 446] on button "Load More" at bounding box center [456, 448] width 261 height 30
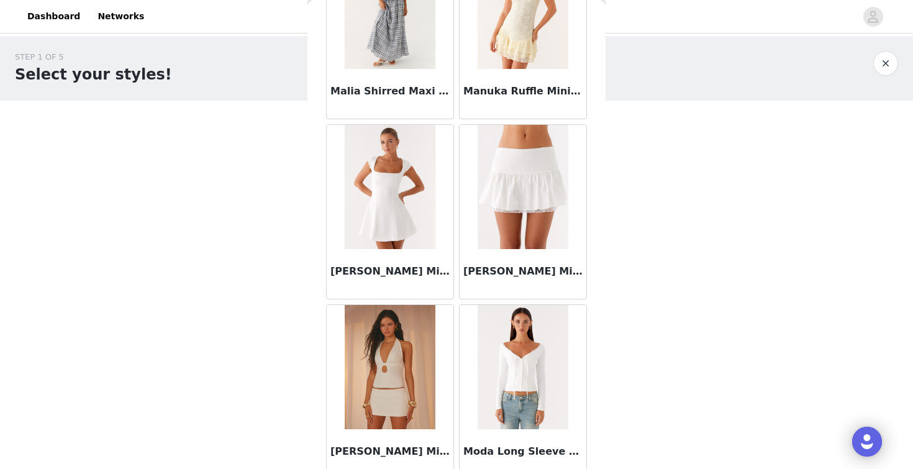
scroll to position [5032, 0]
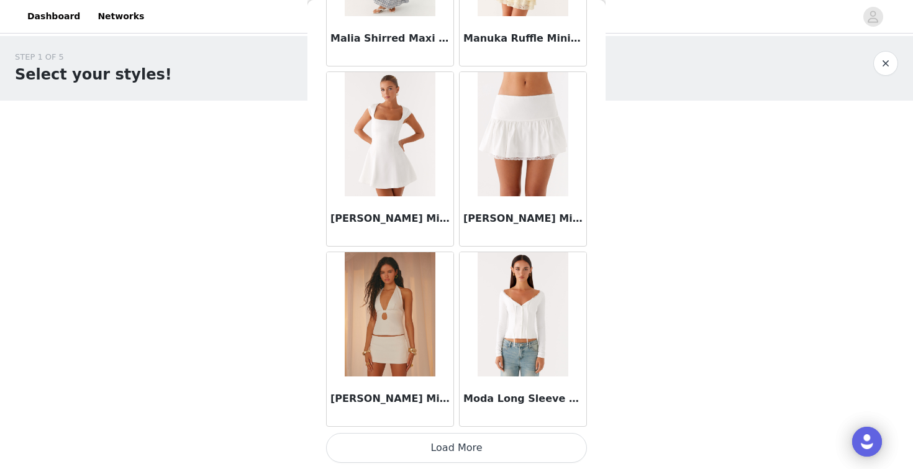
click at [454, 456] on button "Load More" at bounding box center [456, 448] width 261 height 30
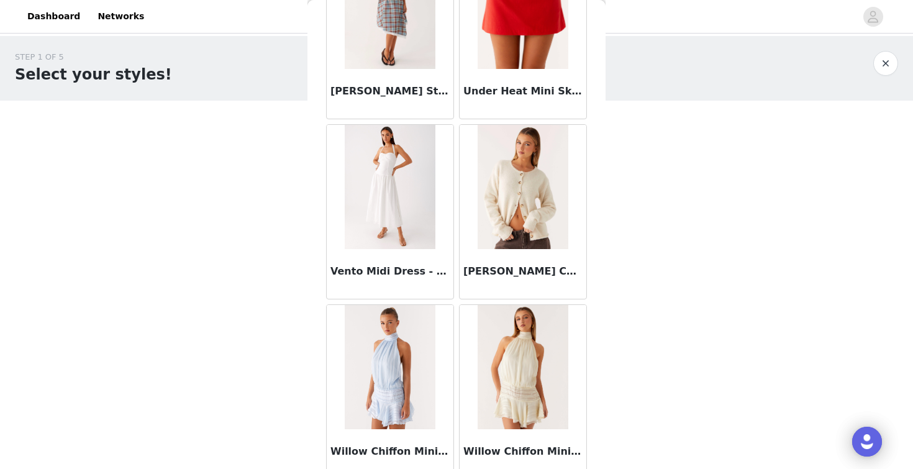
scroll to position [6832, 0]
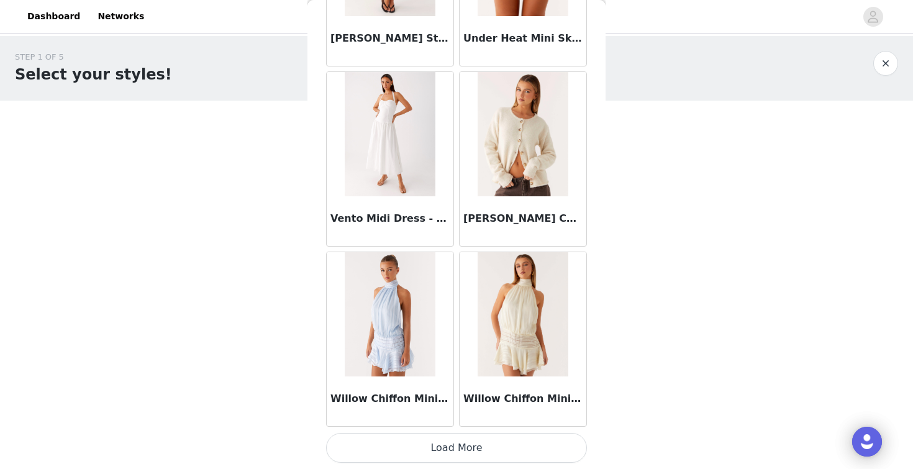
click at [451, 449] on button "Load More" at bounding box center [456, 448] width 261 height 30
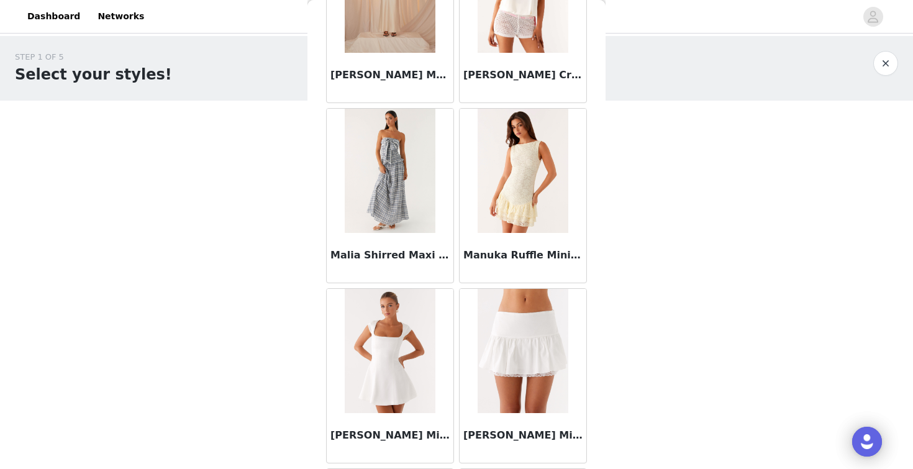
scroll to position [4813, 0]
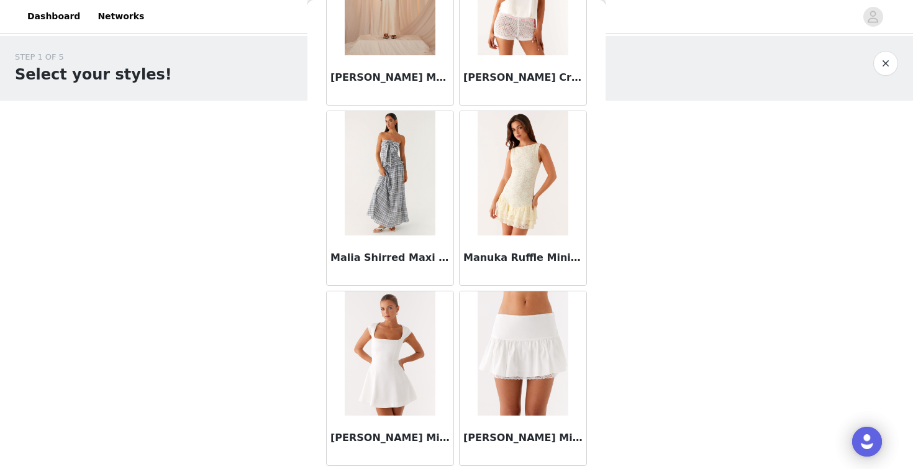
click at [423, 354] on img at bounding box center [390, 353] width 90 height 124
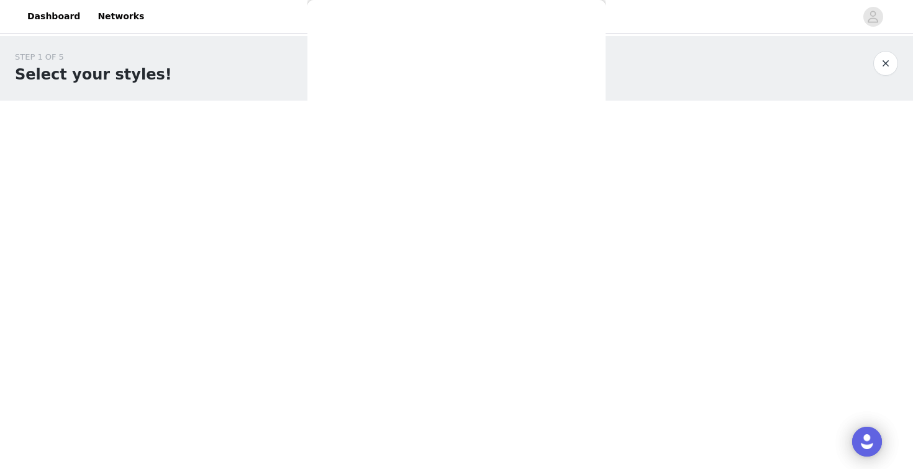
scroll to position [0, 0]
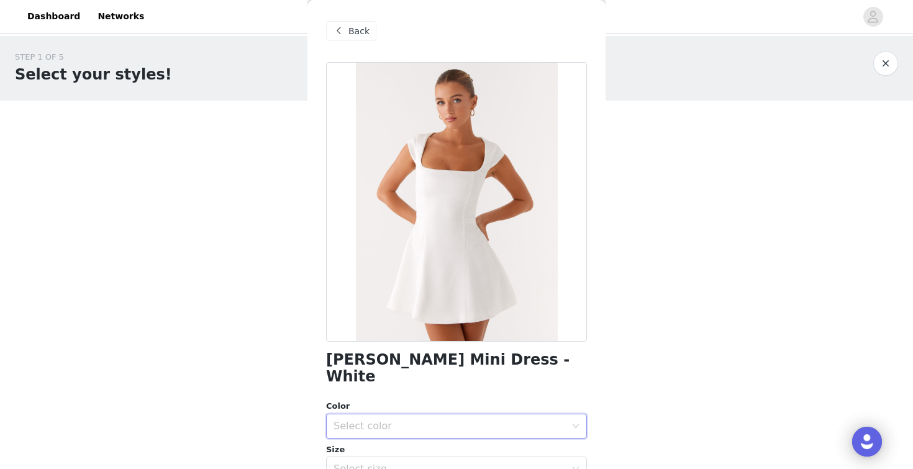
click at [420, 414] on div "Select color" at bounding box center [452, 426] width 238 height 24
click at [407, 428] on li "White" at bounding box center [456, 436] width 261 height 20
click at [408, 463] on div "Select size" at bounding box center [449, 469] width 232 height 12
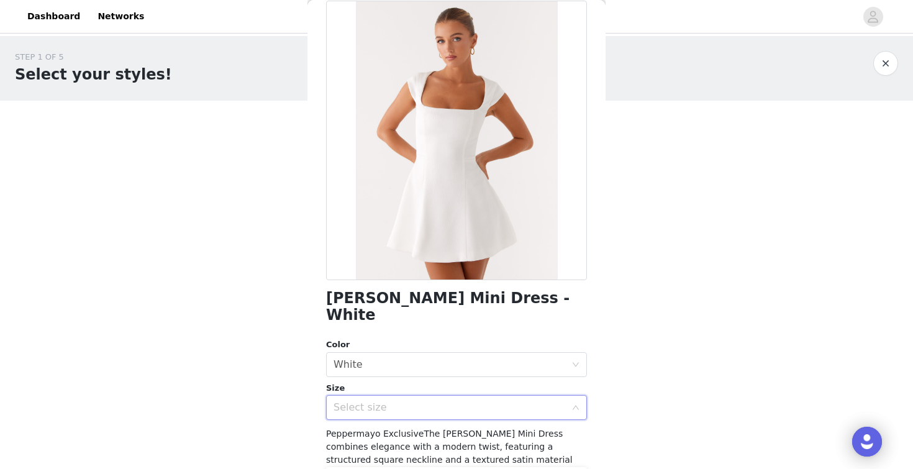
scroll to position [86, 0]
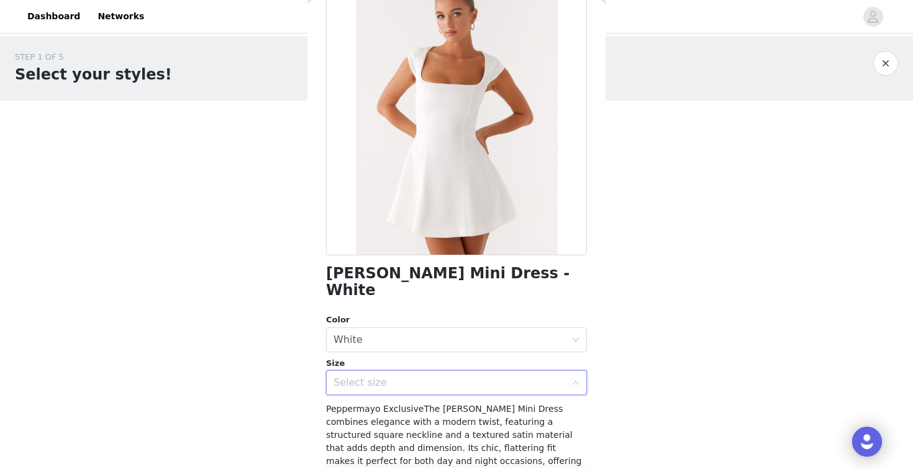
click at [399, 377] on div "Select size" at bounding box center [456, 382] width 261 height 25
click at [394, 376] on div "Select size" at bounding box center [449, 382] width 232 height 12
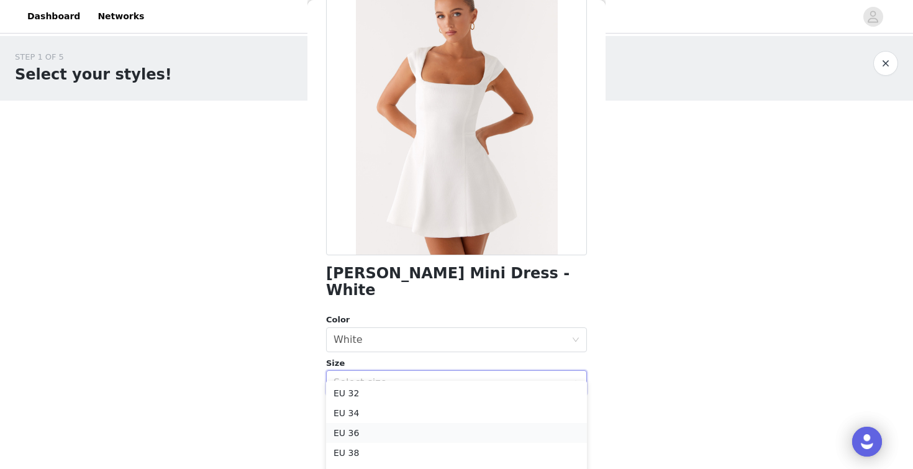
click at [376, 434] on li "EU 36" at bounding box center [456, 433] width 261 height 20
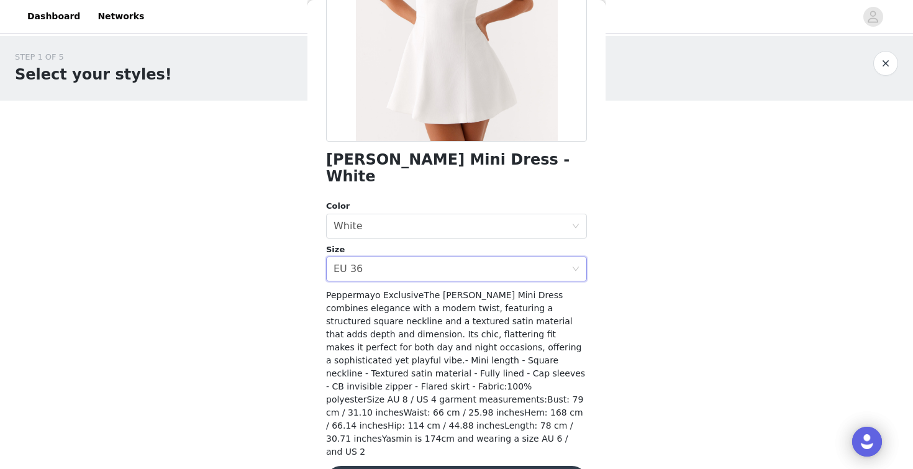
scroll to position [212, 0]
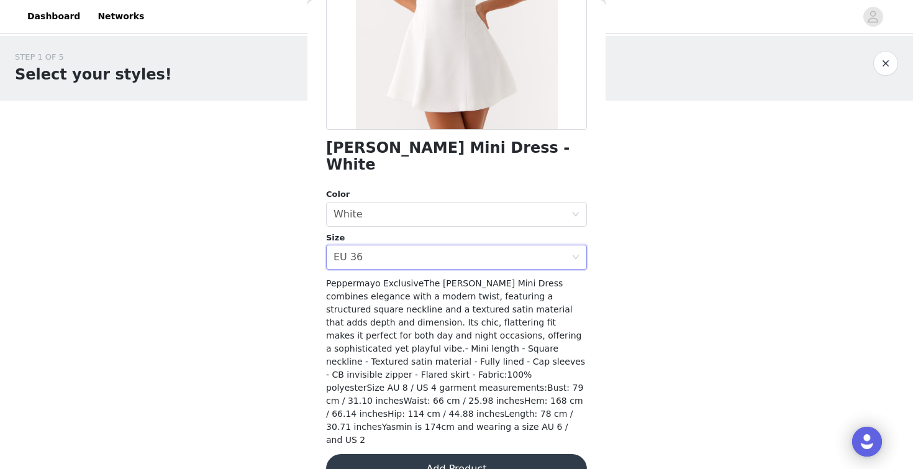
click at [416, 454] on button "Add Product" at bounding box center [456, 469] width 261 height 30
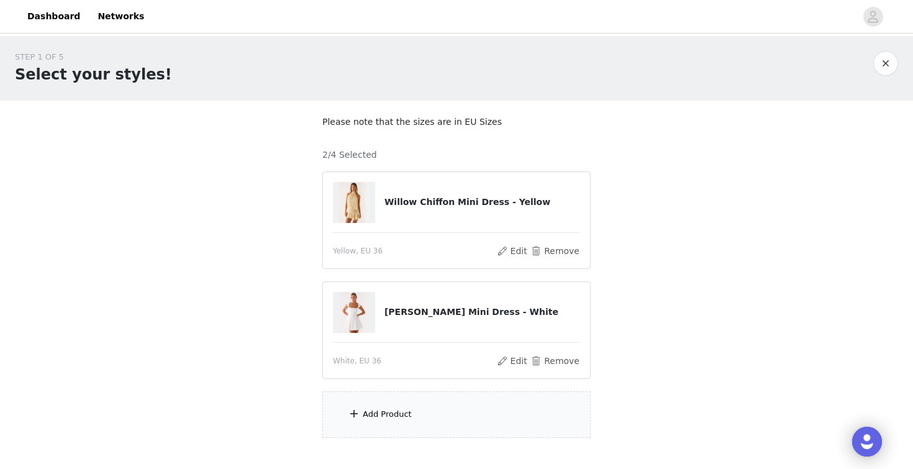
click at [387, 410] on div "Add Product" at bounding box center [387, 414] width 49 height 12
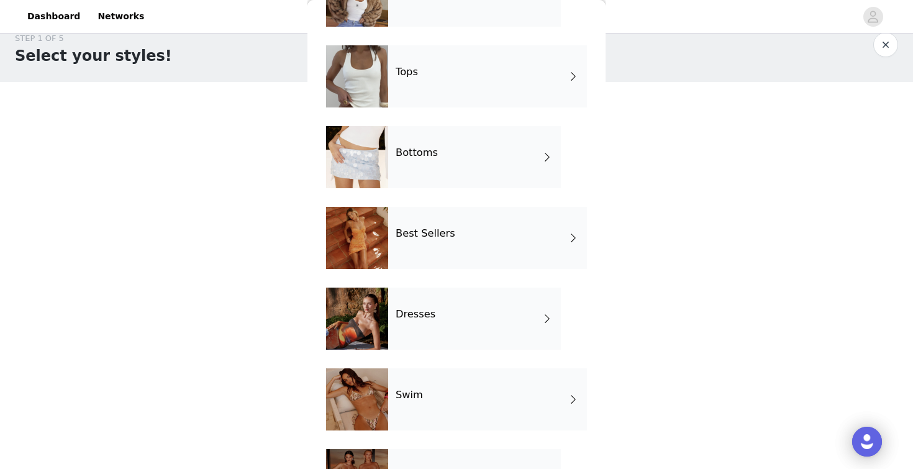
scroll to position [48, 0]
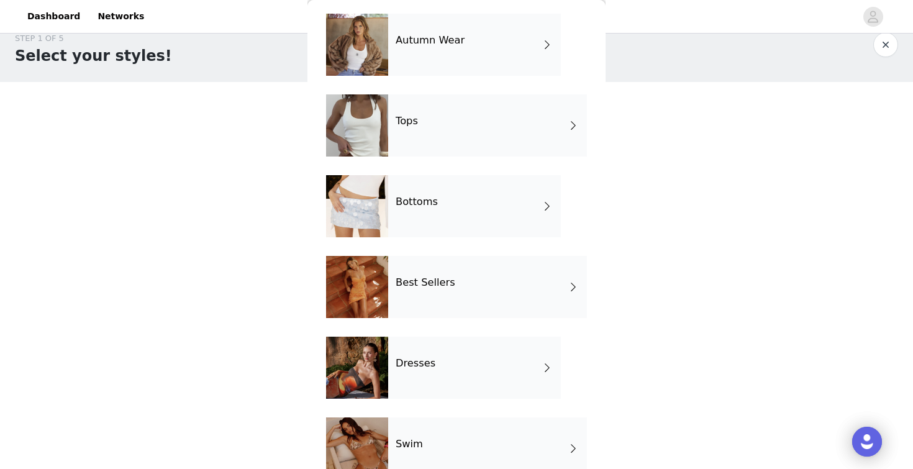
click at [428, 209] on div "Bottoms" at bounding box center [474, 206] width 173 height 62
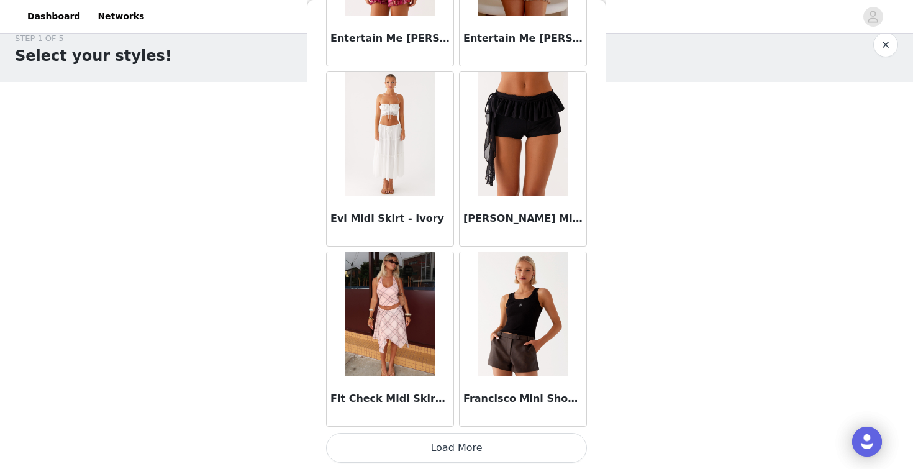
scroll to position [73, 0]
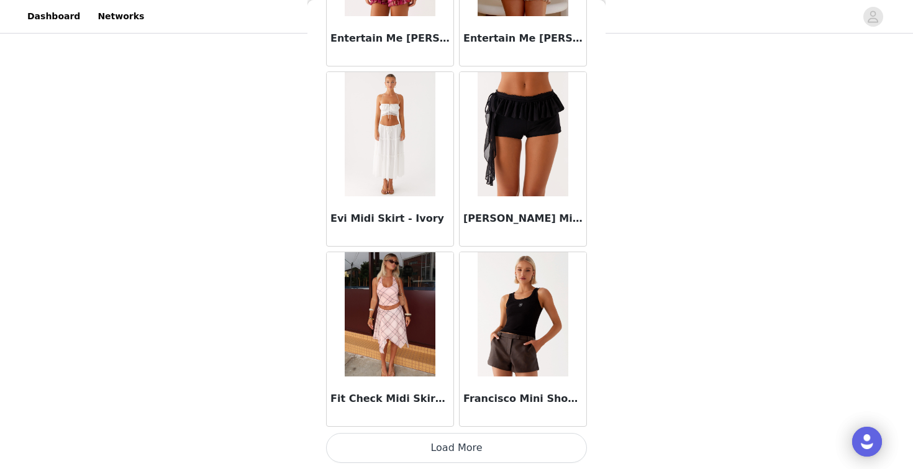
click at [430, 437] on button "Load More" at bounding box center [456, 448] width 261 height 30
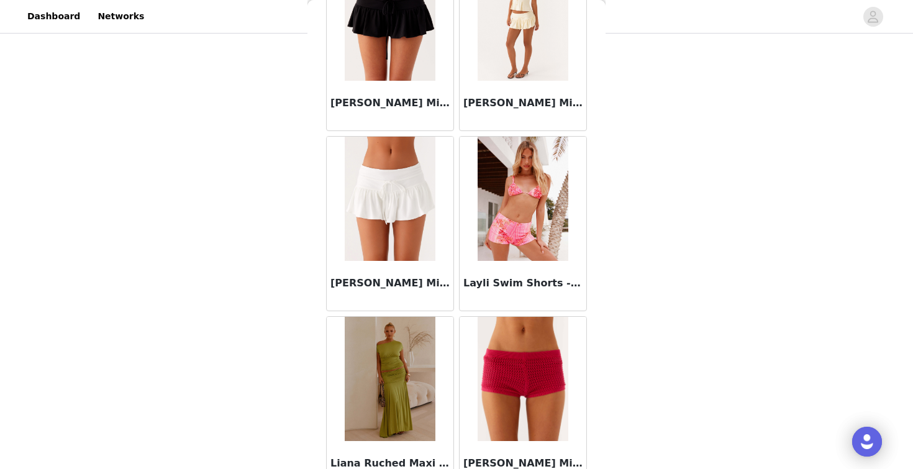
scroll to position [3231, 0]
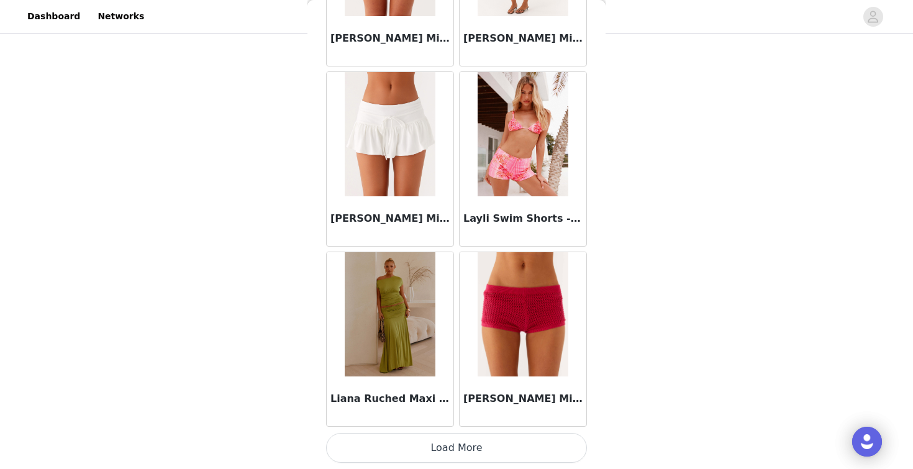
click at [454, 444] on button "Load More" at bounding box center [456, 448] width 261 height 30
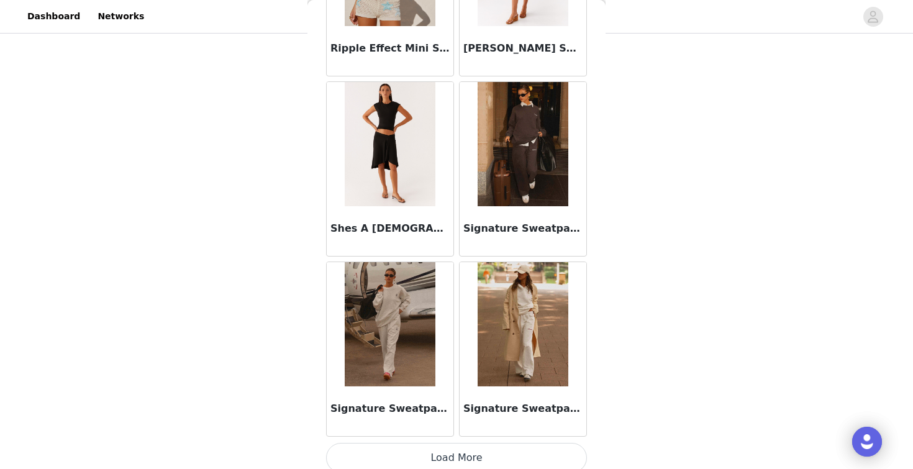
scroll to position [5031, 0]
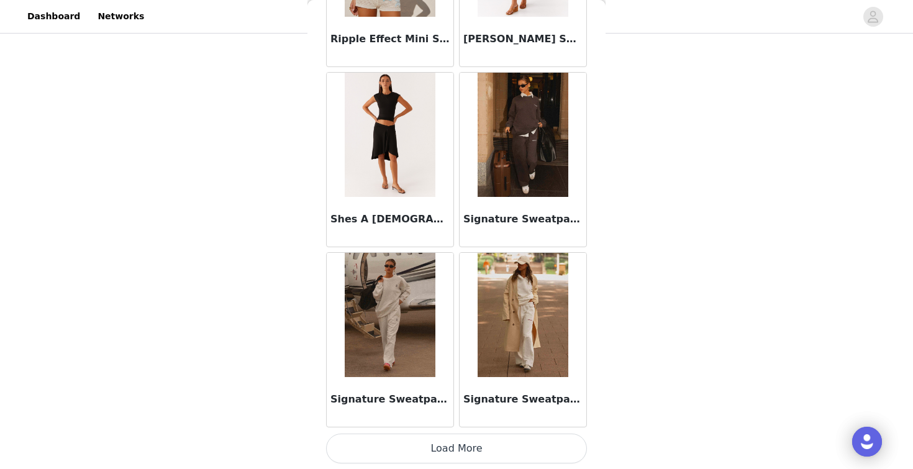
click at [451, 452] on button "Load More" at bounding box center [456, 448] width 261 height 30
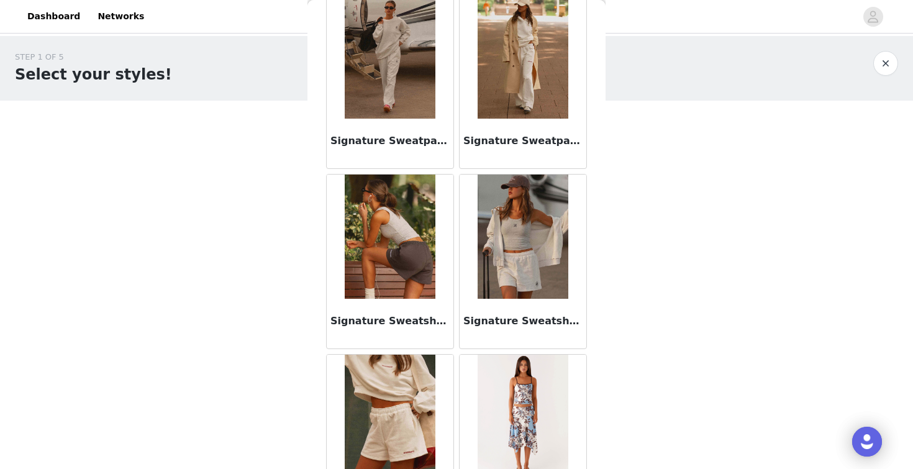
scroll to position [5284, 0]
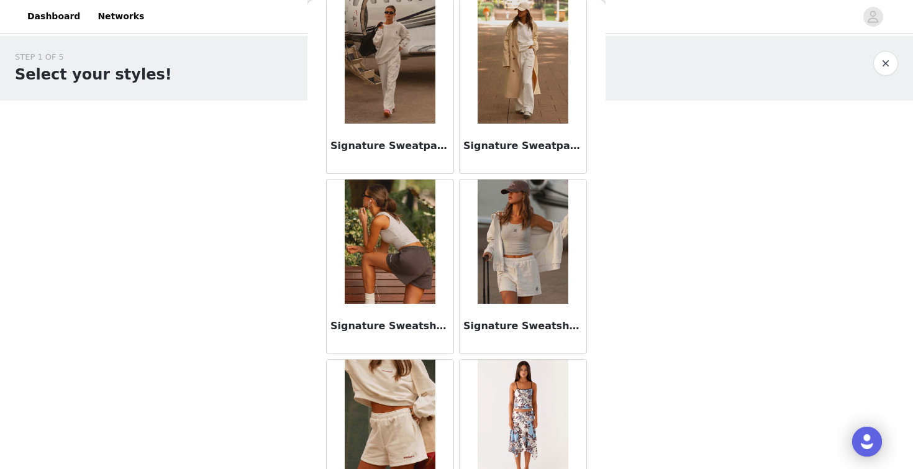
click at [515, 265] on img at bounding box center [522, 241] width 90 height 124
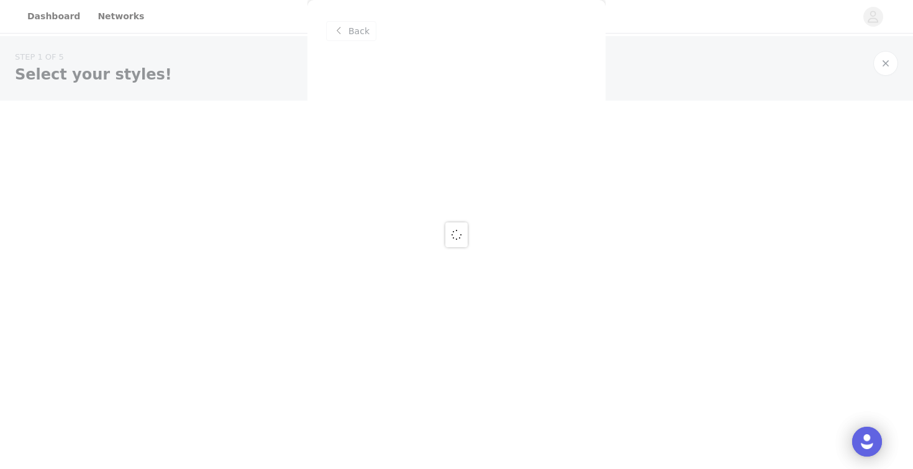
scroll to position [0, 0]
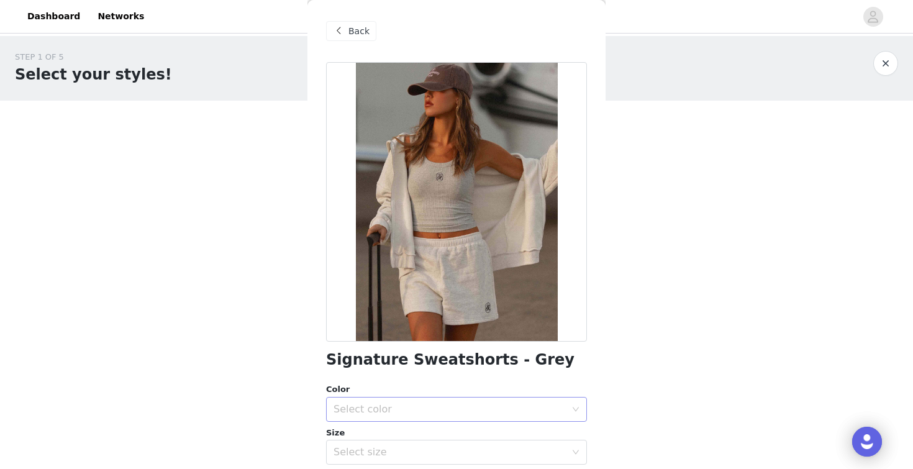
click at [415, 404] on div "Select color" at bounding box center [449, 409] width 232 height 12
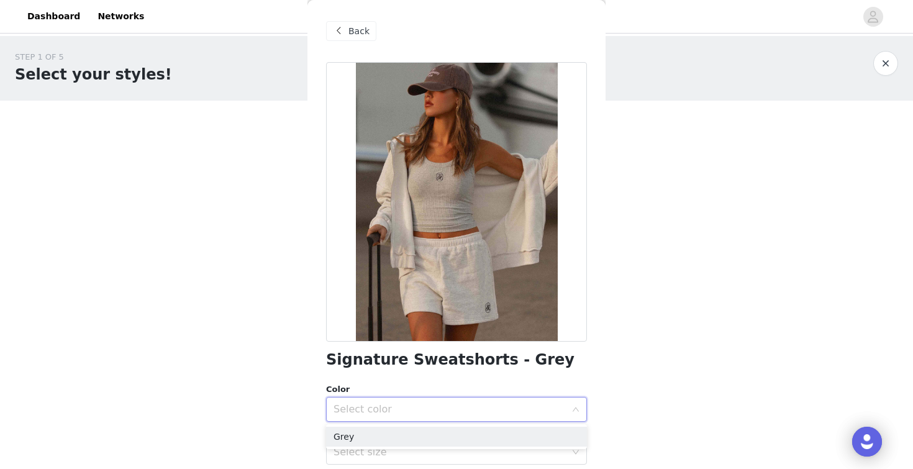
scroll to position [10, 0]
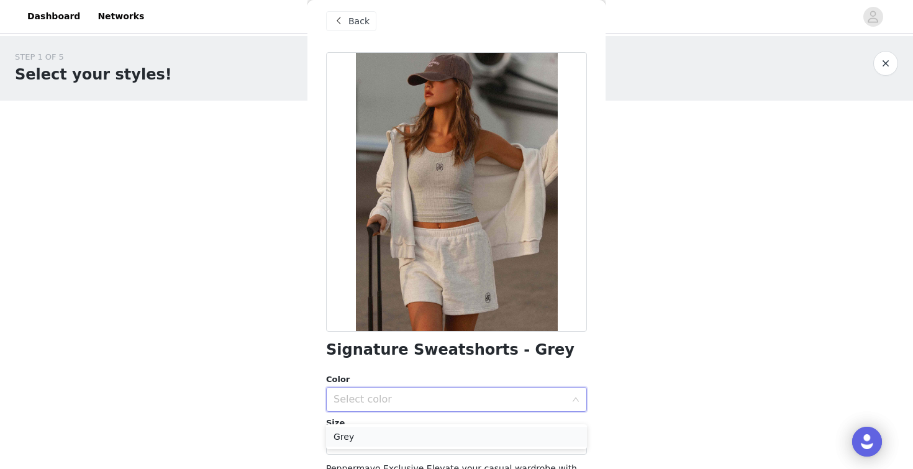
click at [413, 445] on li "Grey" at bounding box center [456, 436] width 261 height 20
click at [403, 445] on div "Select size" at bounding box center [449, 442] width 232 height 12
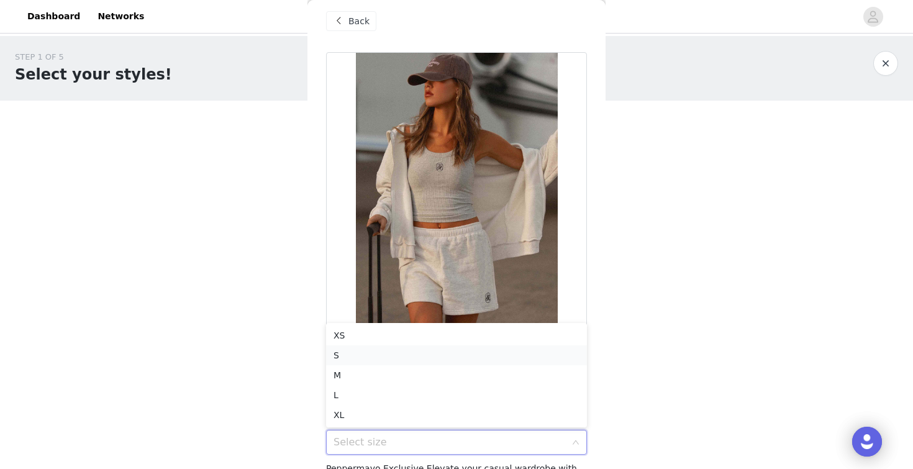
click at [370, 350] on li "S" at bounding box center [456, 355] width 261 height 20
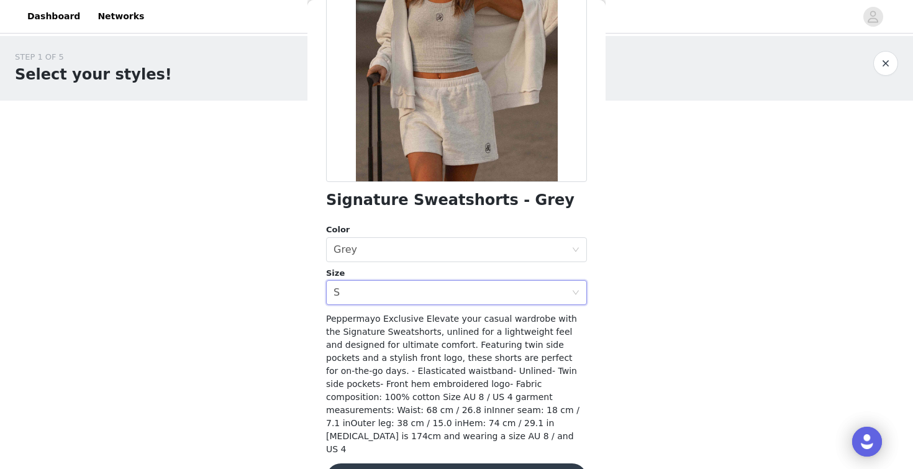
scroll to position [171, 0]
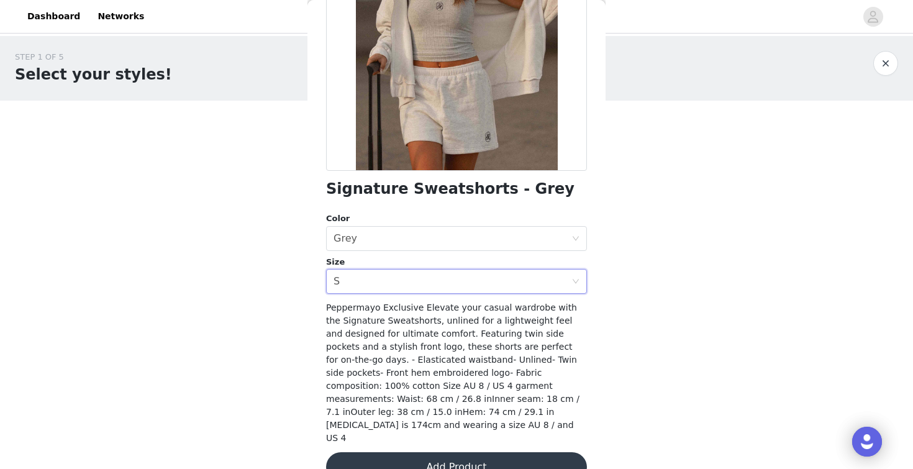
click at [429, 452] on button "Add Product" at bounding box center [456, 467] width 261 height 30
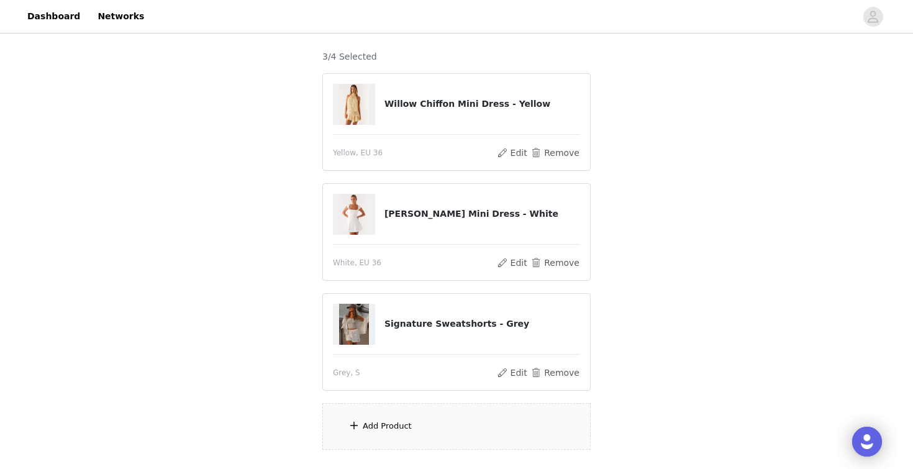
scroll to position [97, 0]
click at [413, 430] on div "Add Product" at bounding box center [456, 427] width 268 height 47
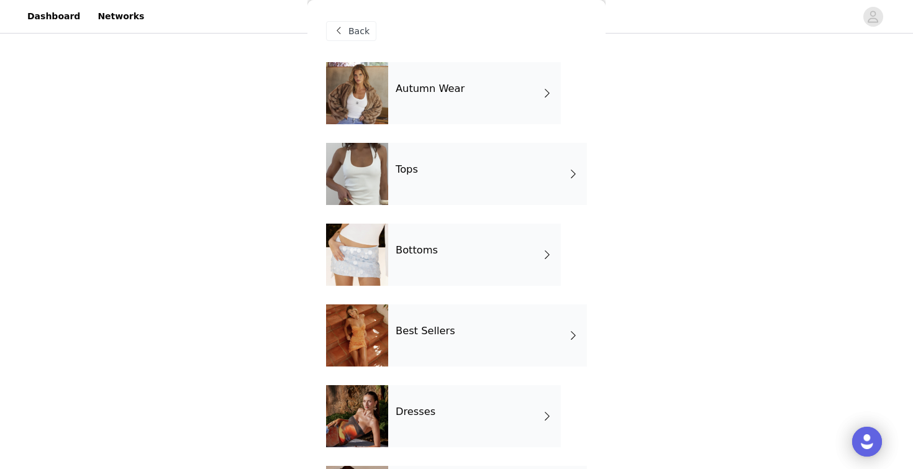
click at [438, 96] on div "Autumn Wear" at bounding box center [474, 93] width 173 height 62
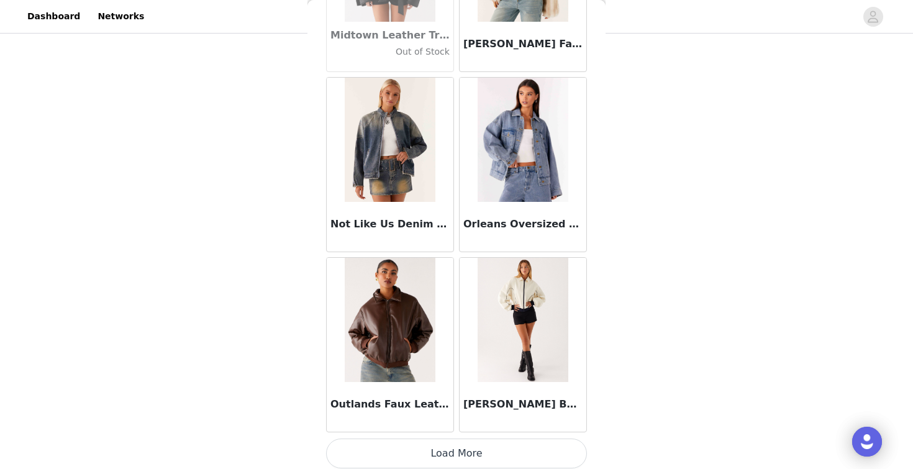
scroll to position [1431, 0]
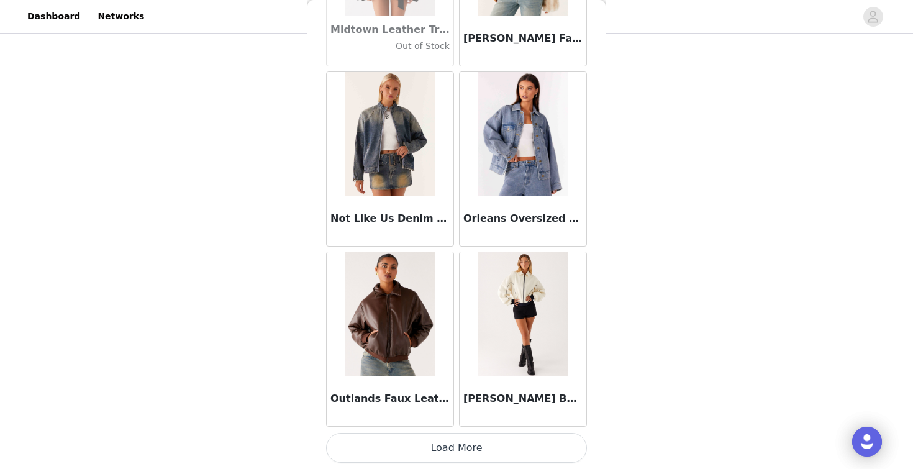
click at [445, 452] on button "Load More" at bounding box center [456, 448] width 261 height 30
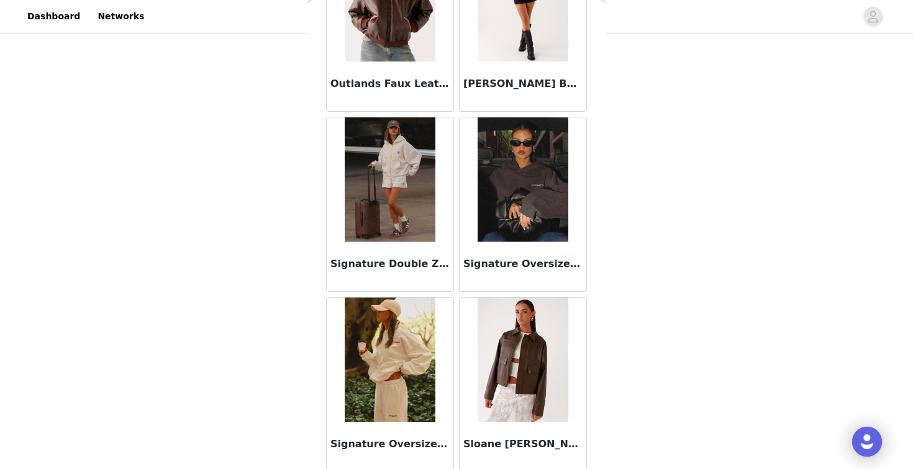
scroll to position [1745, 0]
click at [408, 138] on img at bounding box center [390, 180] width 90 height 124
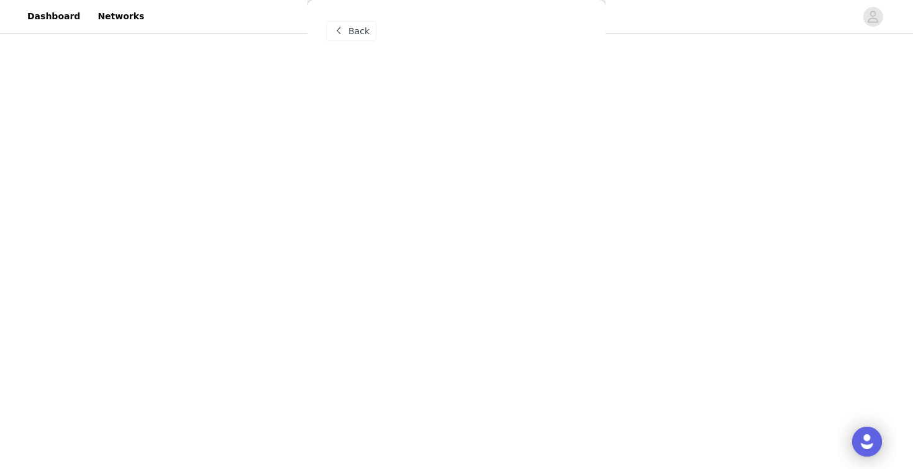
scroll to position [0, 0]
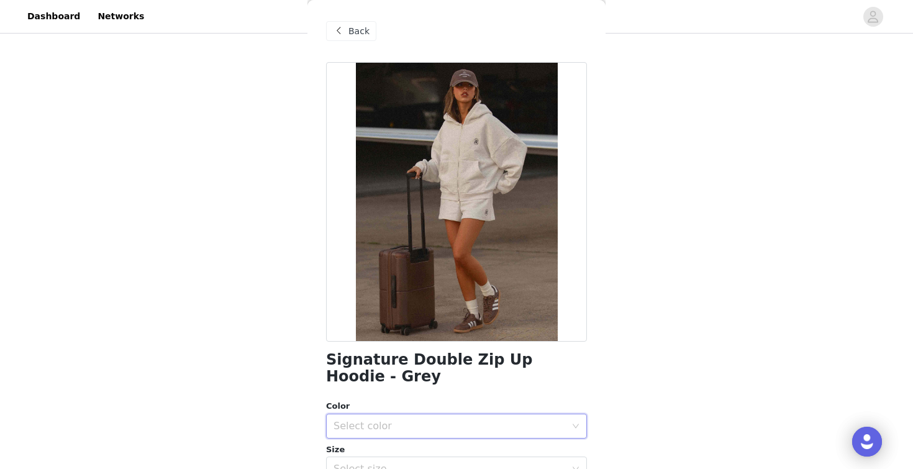
click at [430, 415] on div "Select color" at bounding box center [452, 426] width 238 height 24
click at [407, 446] on li "Grey" at bounding box center [456, 453] width 261 height 20
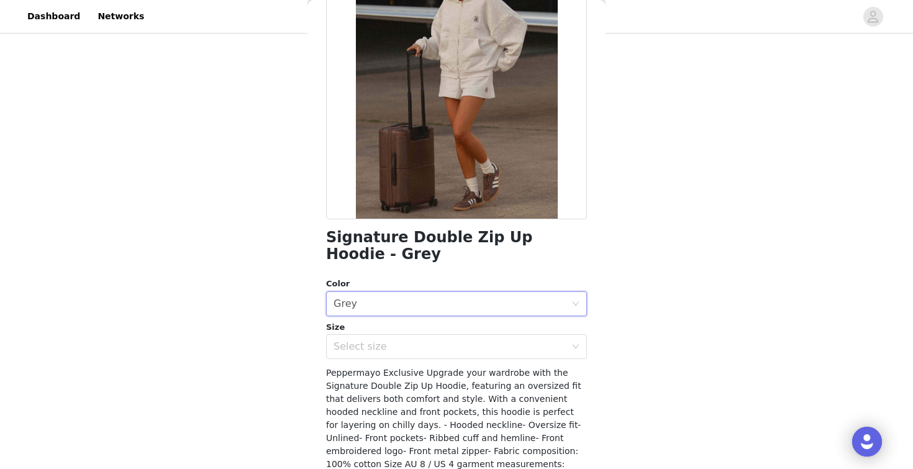
scroll to position [166, 0]
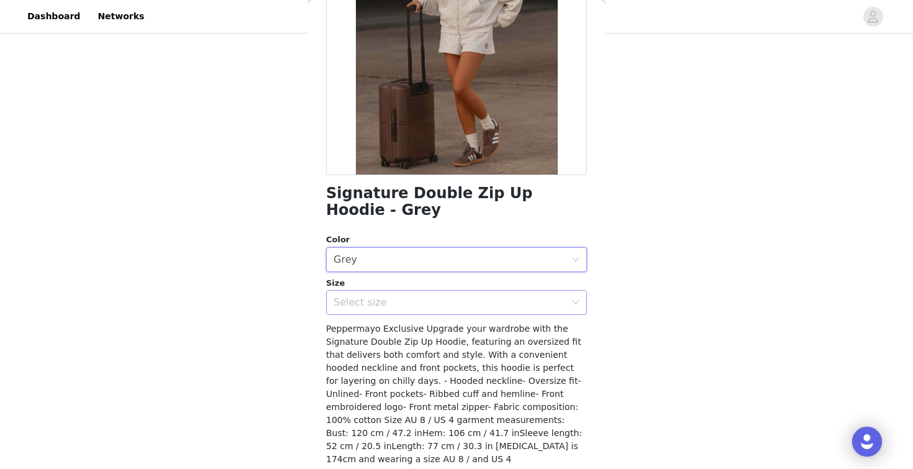
click at [367, 308] on div "Select size" at bounding box center [449, 302] width 232 height 12
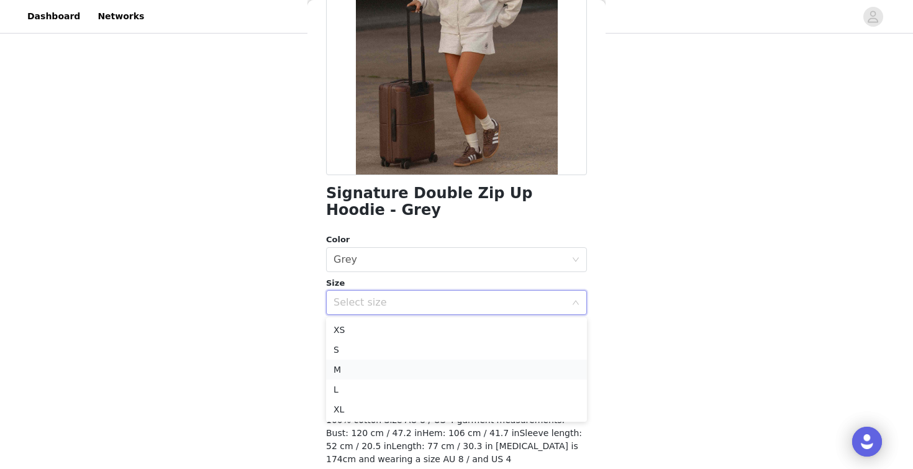
drag, startPoint x: 368, startPoint y: 345, endPoint x: 368, endPoint y: 361, distance: 15.5
click at [368, 361] on ul "XS S M L XL" at bounding box center [456, 369] width 261 height 104
click at [368, 361] on li "M" at bounding box center [456, 369] width 261 height 20
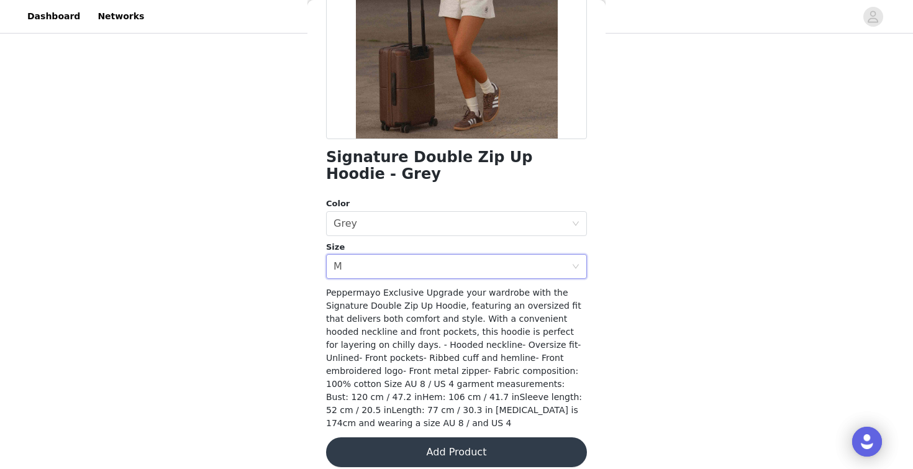
scroll to position [128, 0]
click at [392, 441] on button "Add Product" at bounding box center [456, 452] width 261 height 30
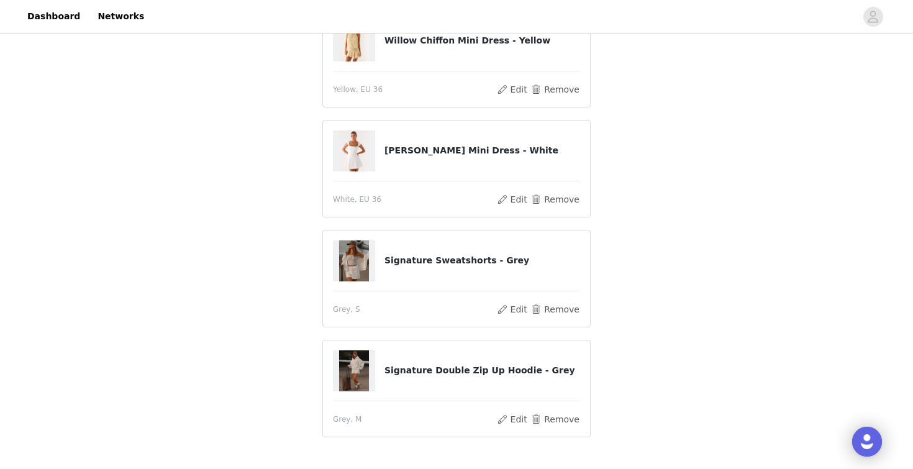
scroll to position [212, 0]
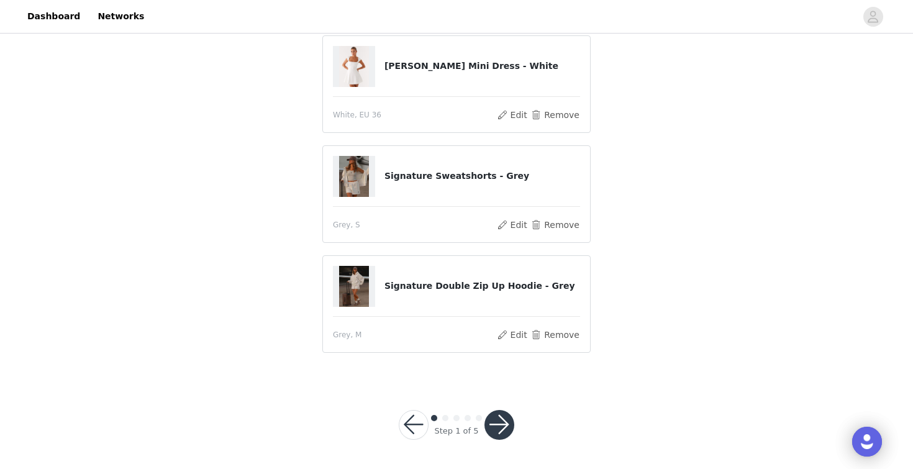
click at [504, 417] on button "button" at bounding box center [499, 425] width 30 height 30
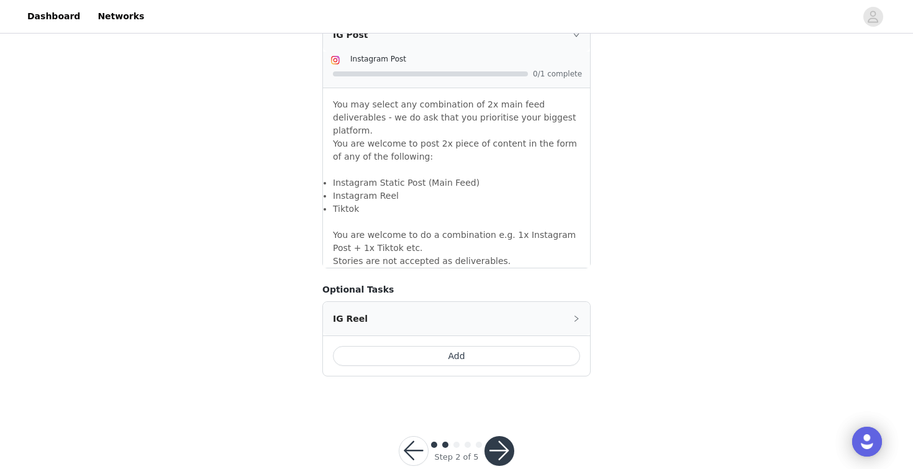
scroll to position [1094, 0]
click at [493, 435] on button "button" at bounding box center [499, 450] width 30 height 30
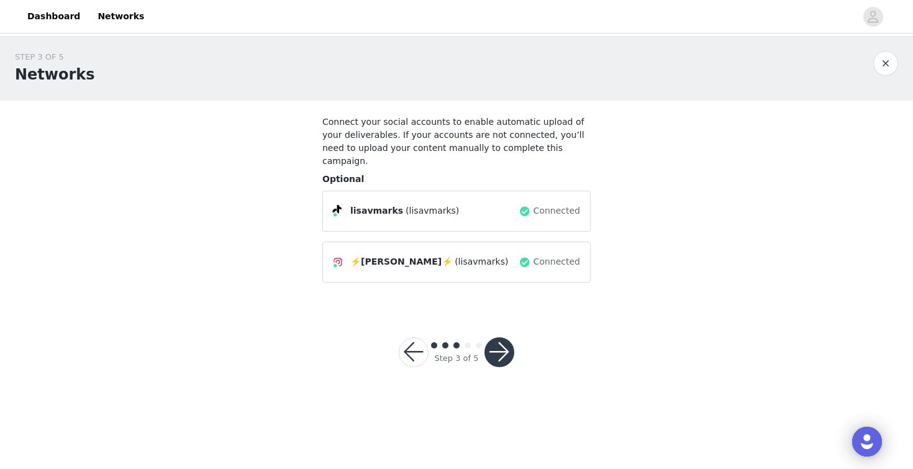
click at [502, 337] on button "button" at bounding box center [499, 352] width 30 height 30
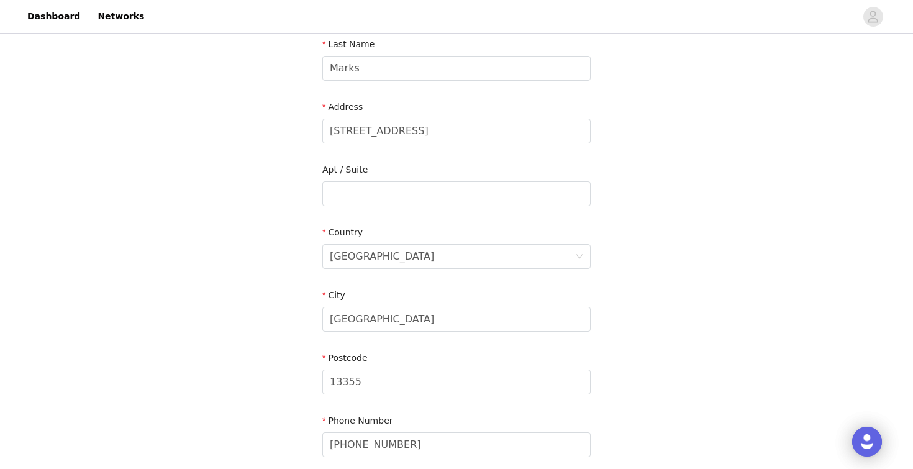
scroll to position [341, 0]
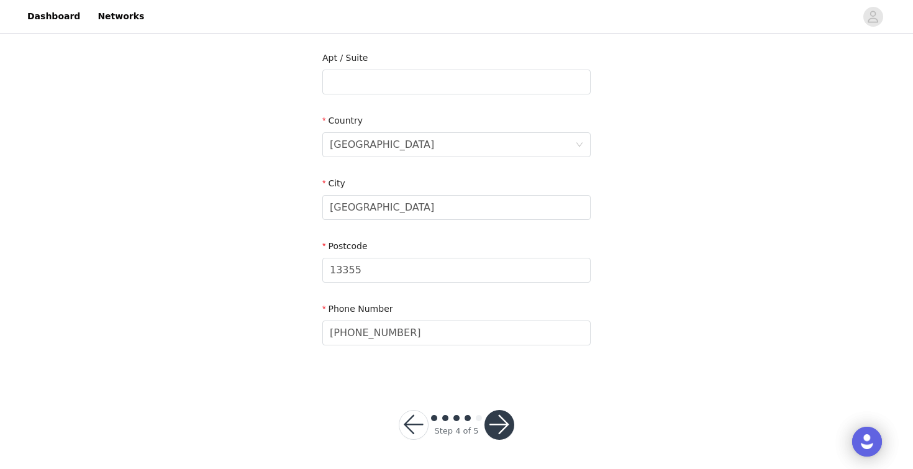
click at [503, 431] on button "button" at bounding box center [499, 425] width 30 height 30
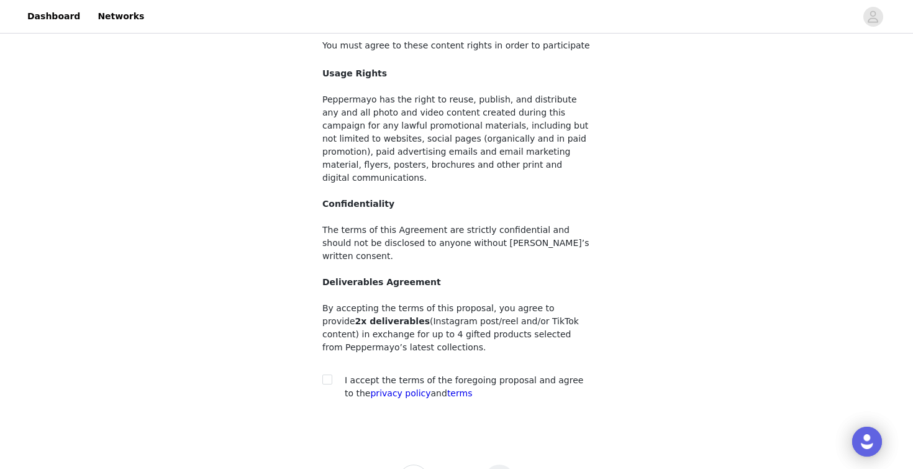
scroll to position [105, 0]
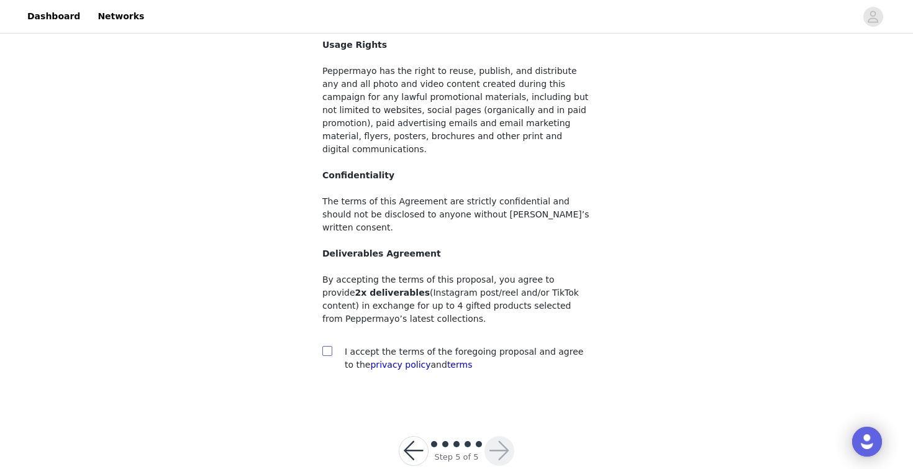
click at [329, 346] on input "checkbox" at bounding box center [326, 350] width 9 height 9
checkbox input "true"
click at [513, 436] on div at bounding box center [499, 451] width 30 height 30
click at [503, 436] on button "button" at bounding box center [499, 451] width 30 height 30
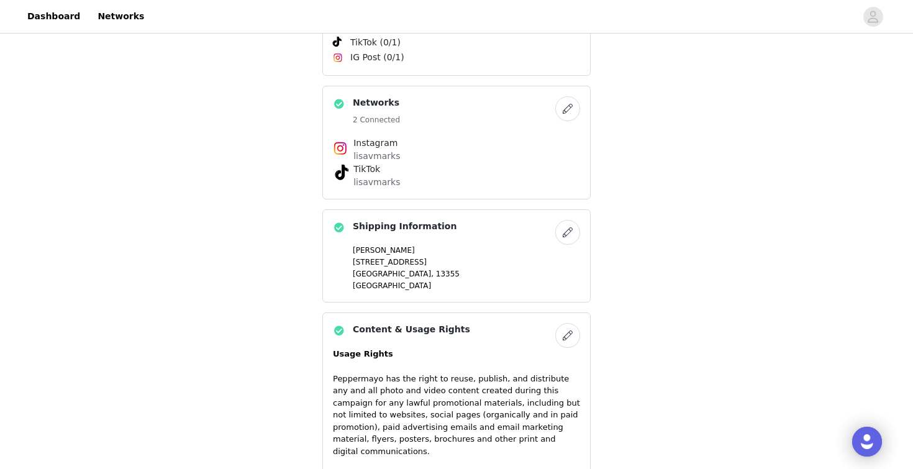
scroll to position [962, 0]
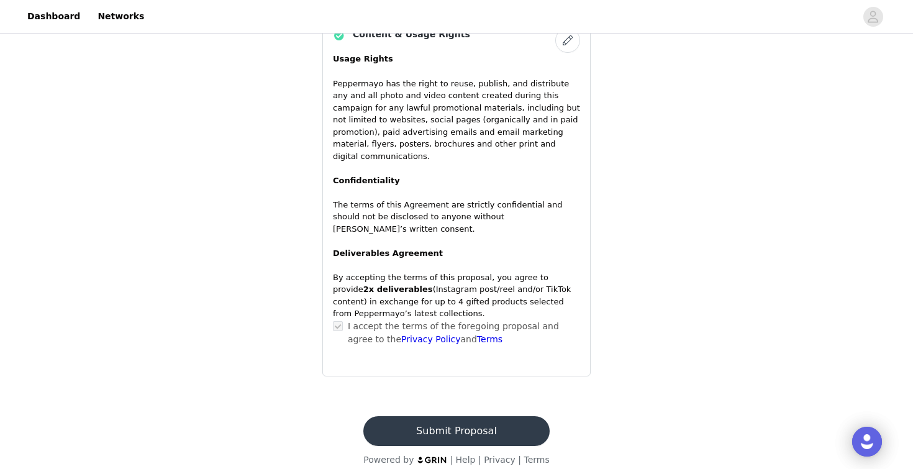
click at [417, 425] on button "Submit Proposal" at bounding box center [456, 431] width 186 height 30
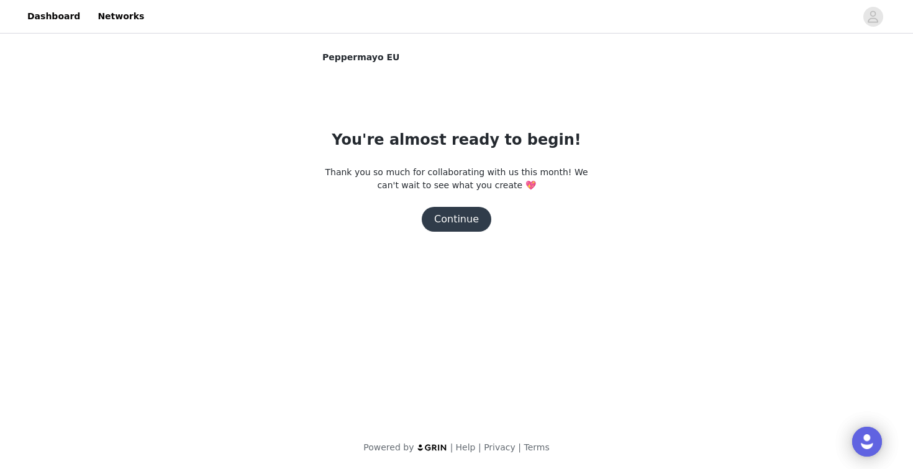
scroll to position [0, 0]
